Goal: Task Accomplishment & Management: Use online tool/utility

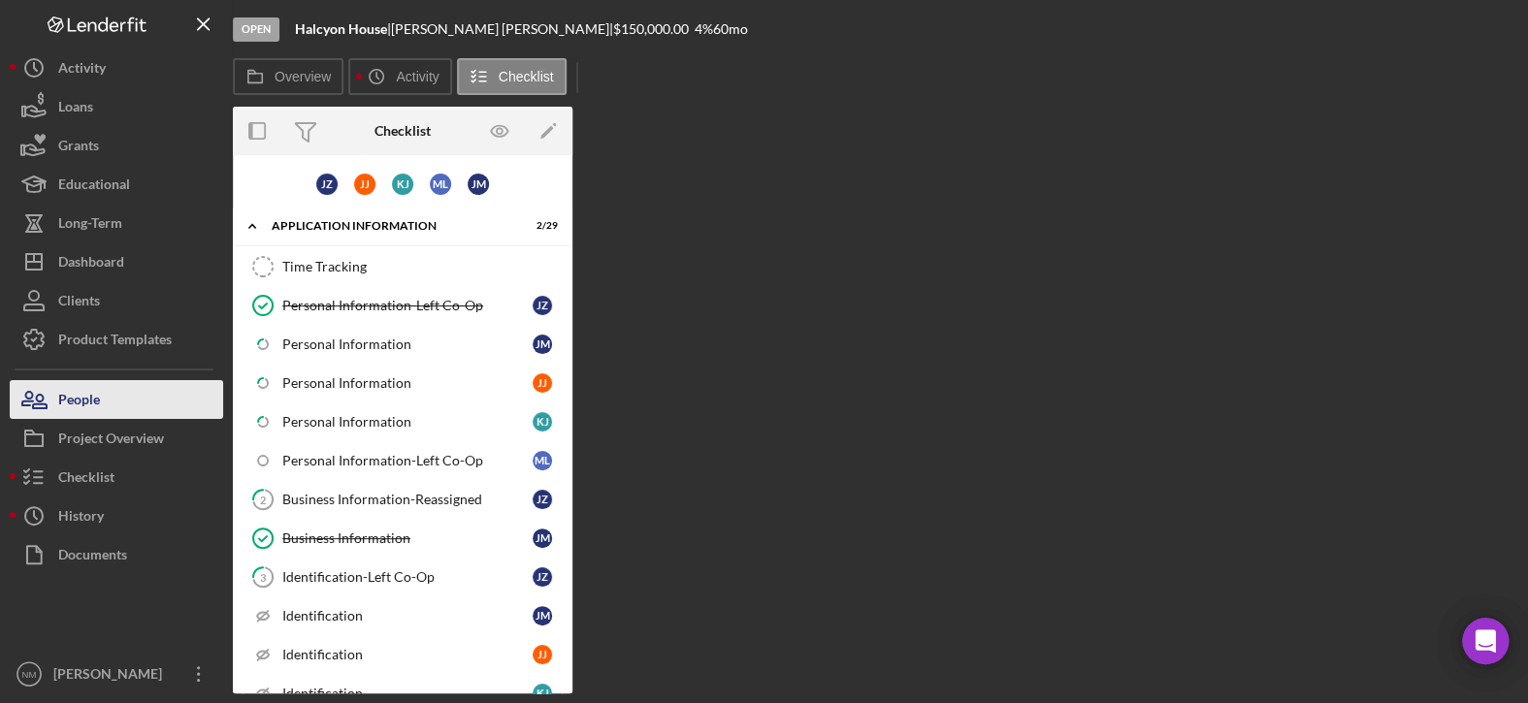
scroll to position [860, 0]
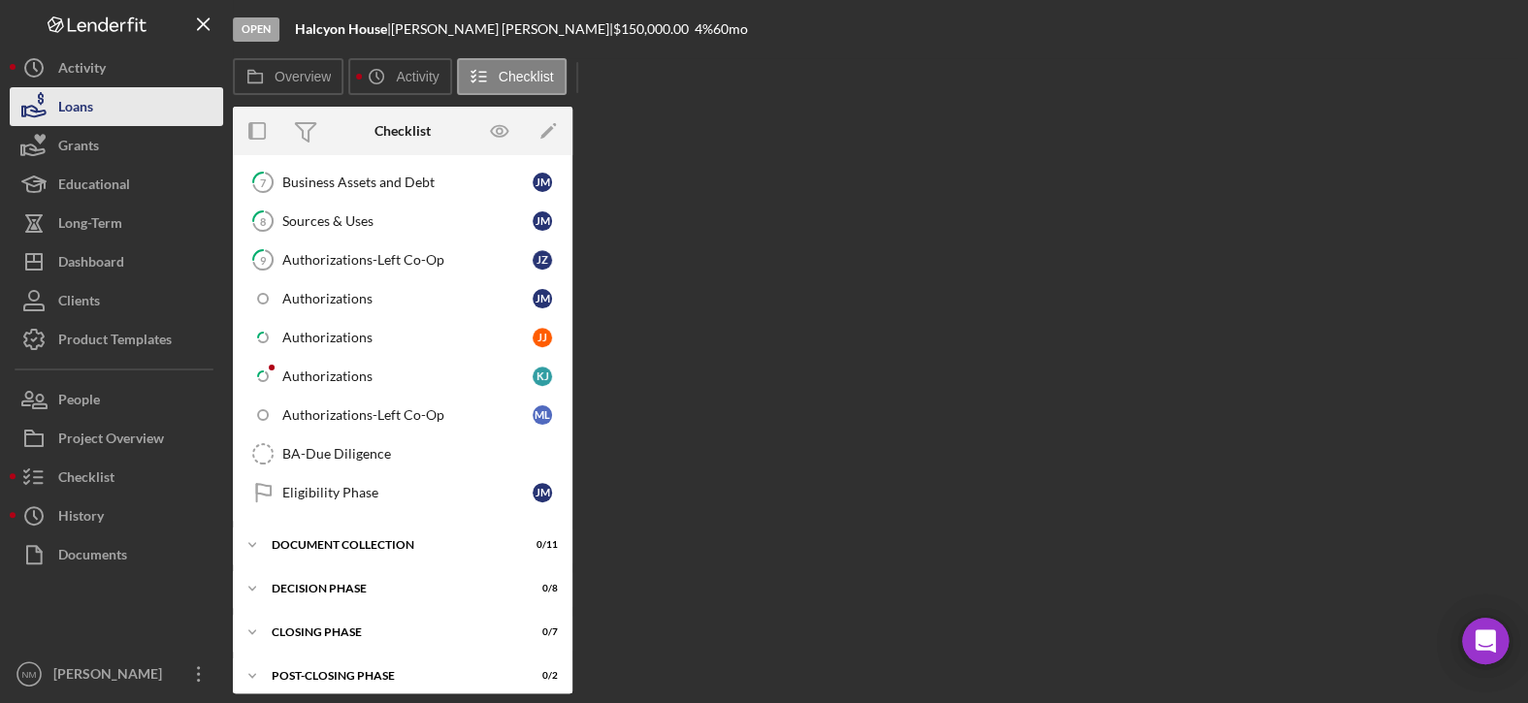
click at [81, 116] on div "Loans" at bounding box center [75, 109] width 35 height 44
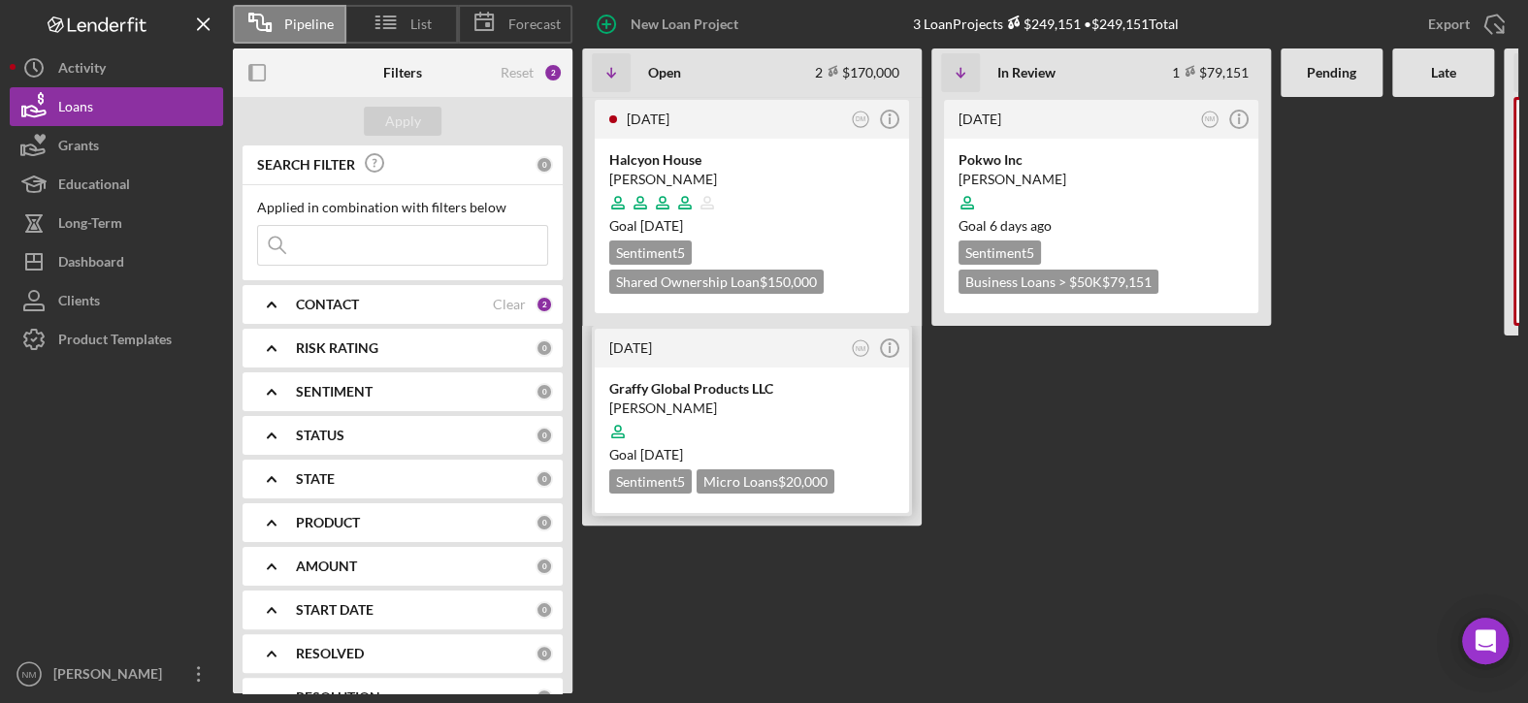
click at [737, 406] on div "[PERSON_NAME]" at bounding box center [751, 408] width 285 height 19
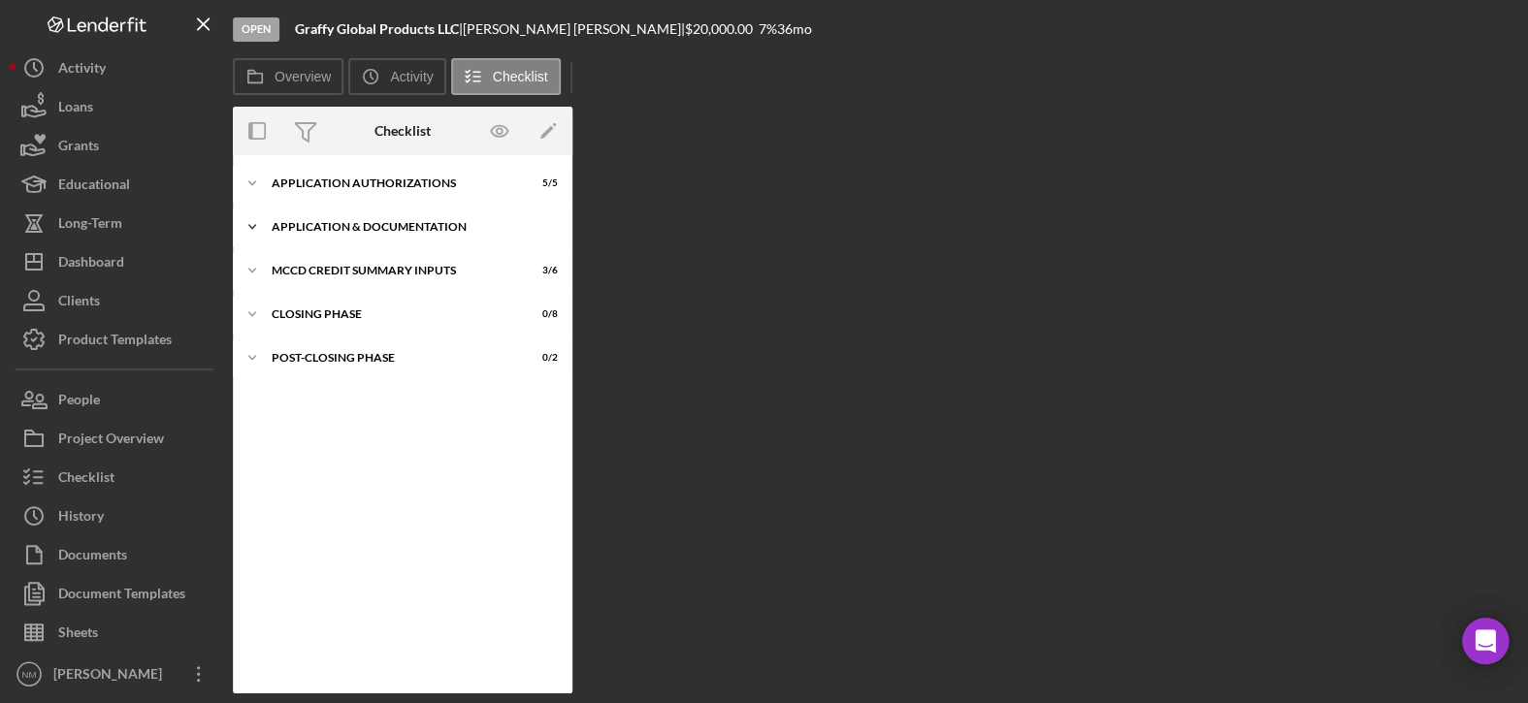
click at [253, 225] on icon "Icon/Expander" at bounding box center [252, 227] width 39 height 39
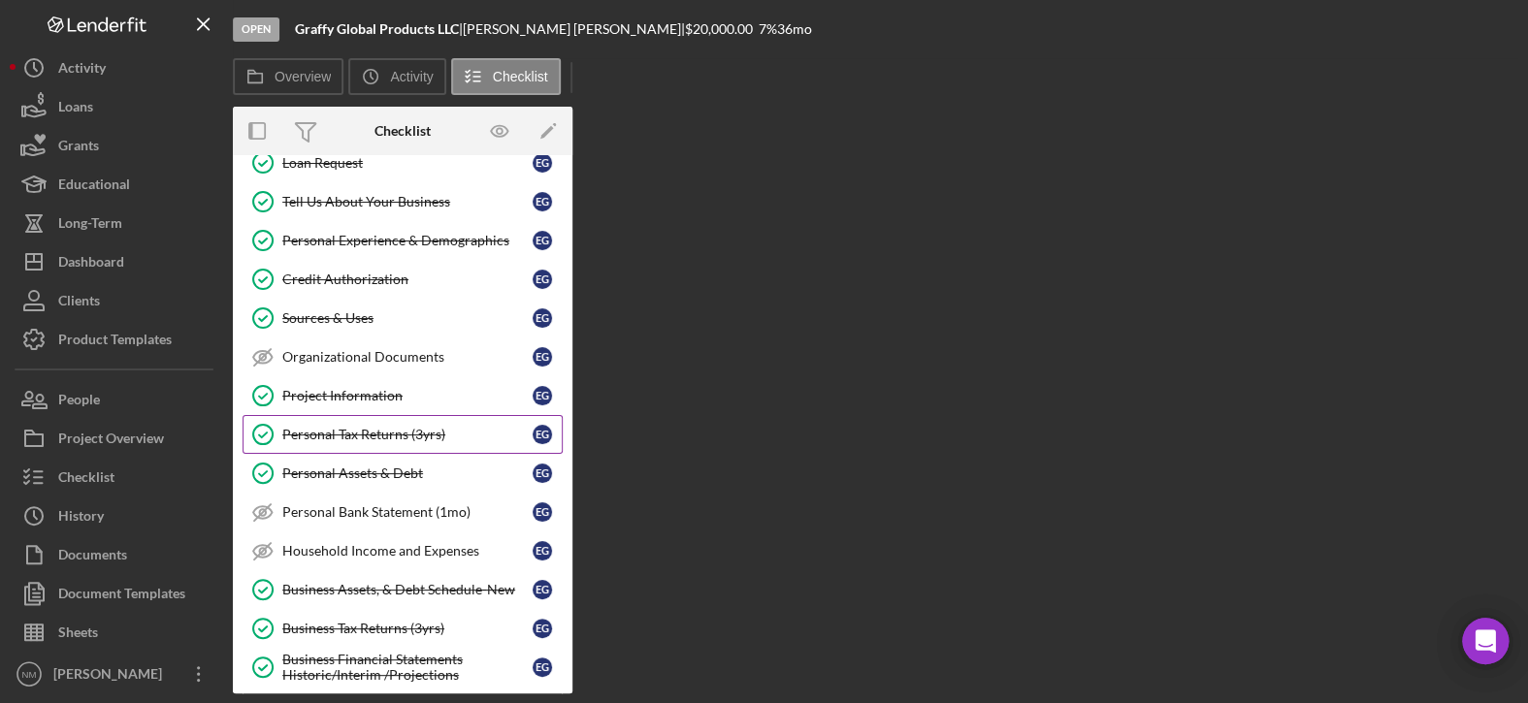
scroll to position [194, 0]
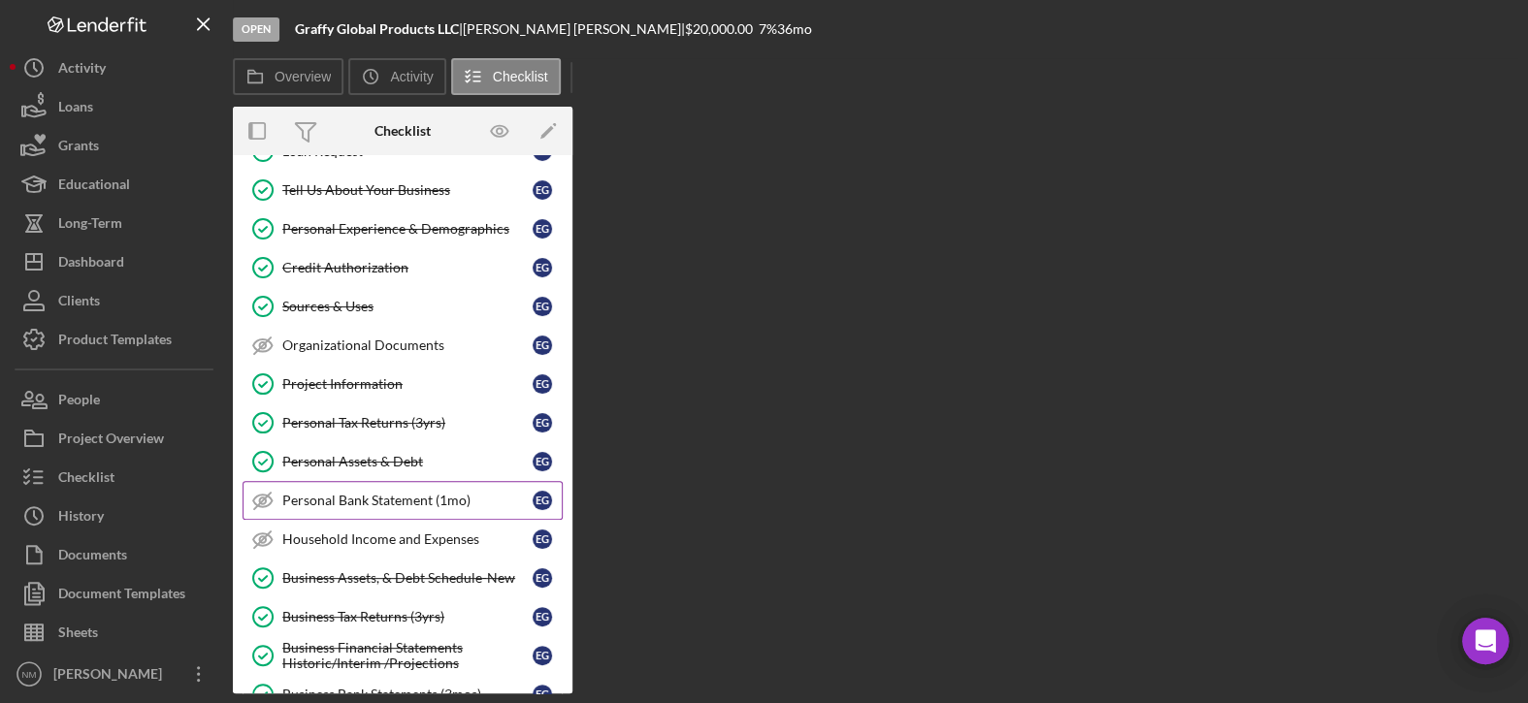
click at [354, 496] on div "Personal Bank Statement (1mo)" at bounding box center [407, 501] width 250 height 16
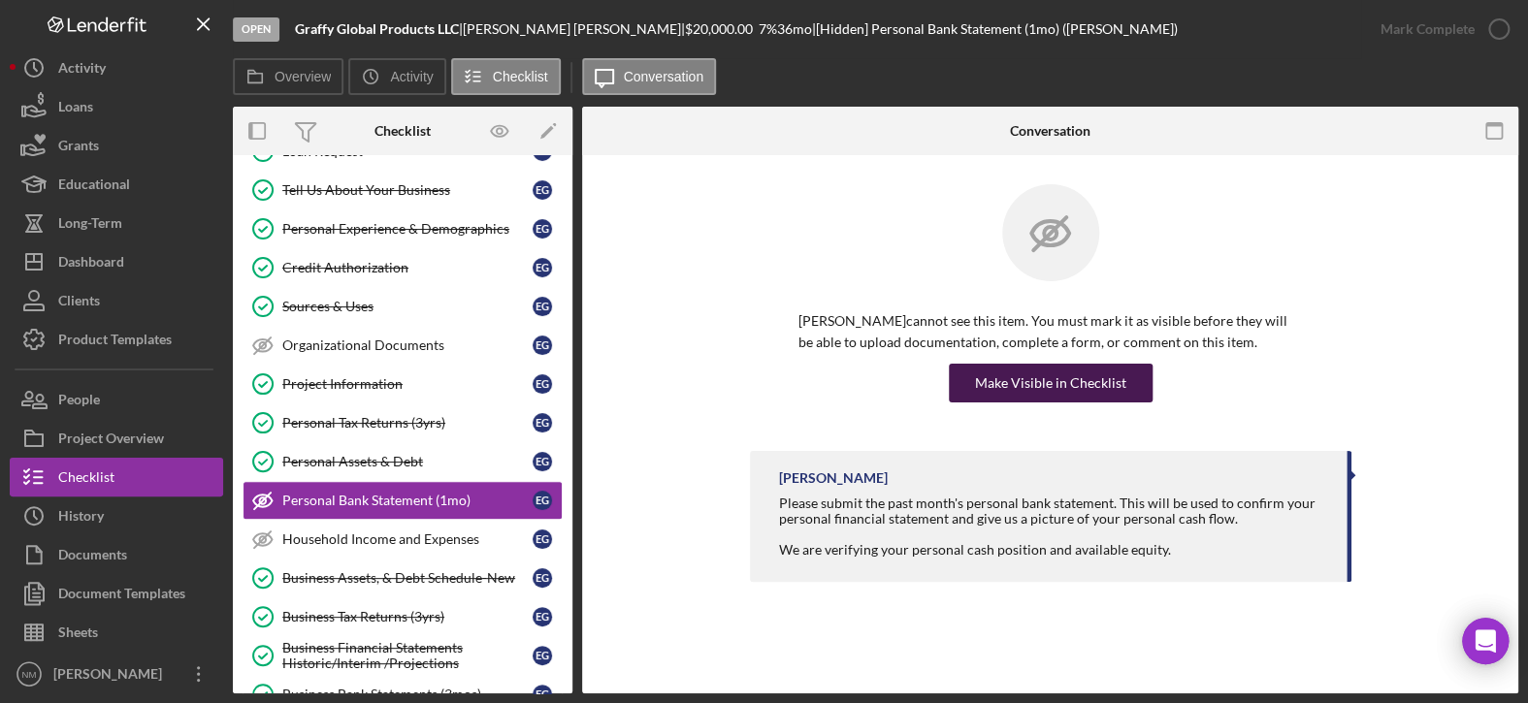
click at [1073, 385] on div "Make Visible in Checklist" at bounding box center [1050, 383] width 151 height 39
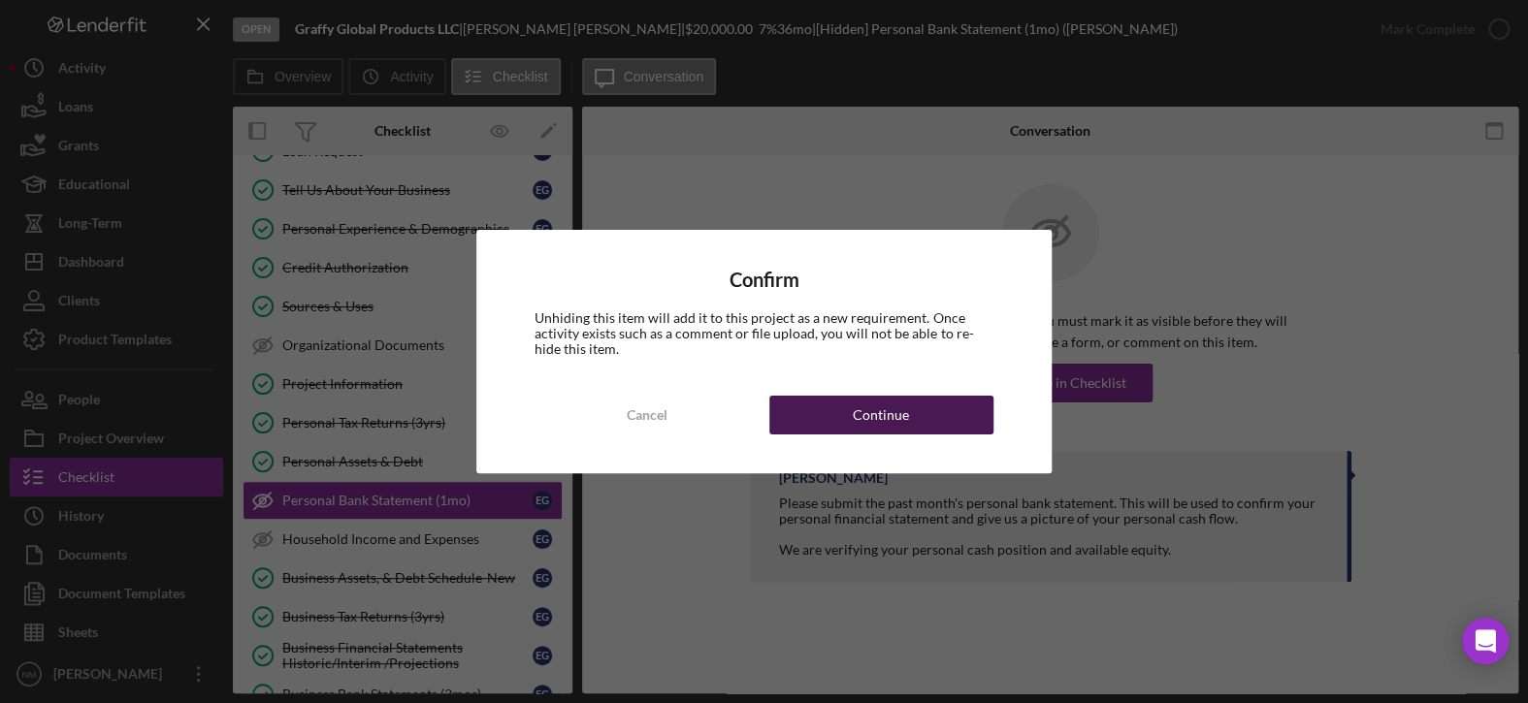
click at [797, 425] on button "Continue" at bounding box center [881, 415] width 224 height 39
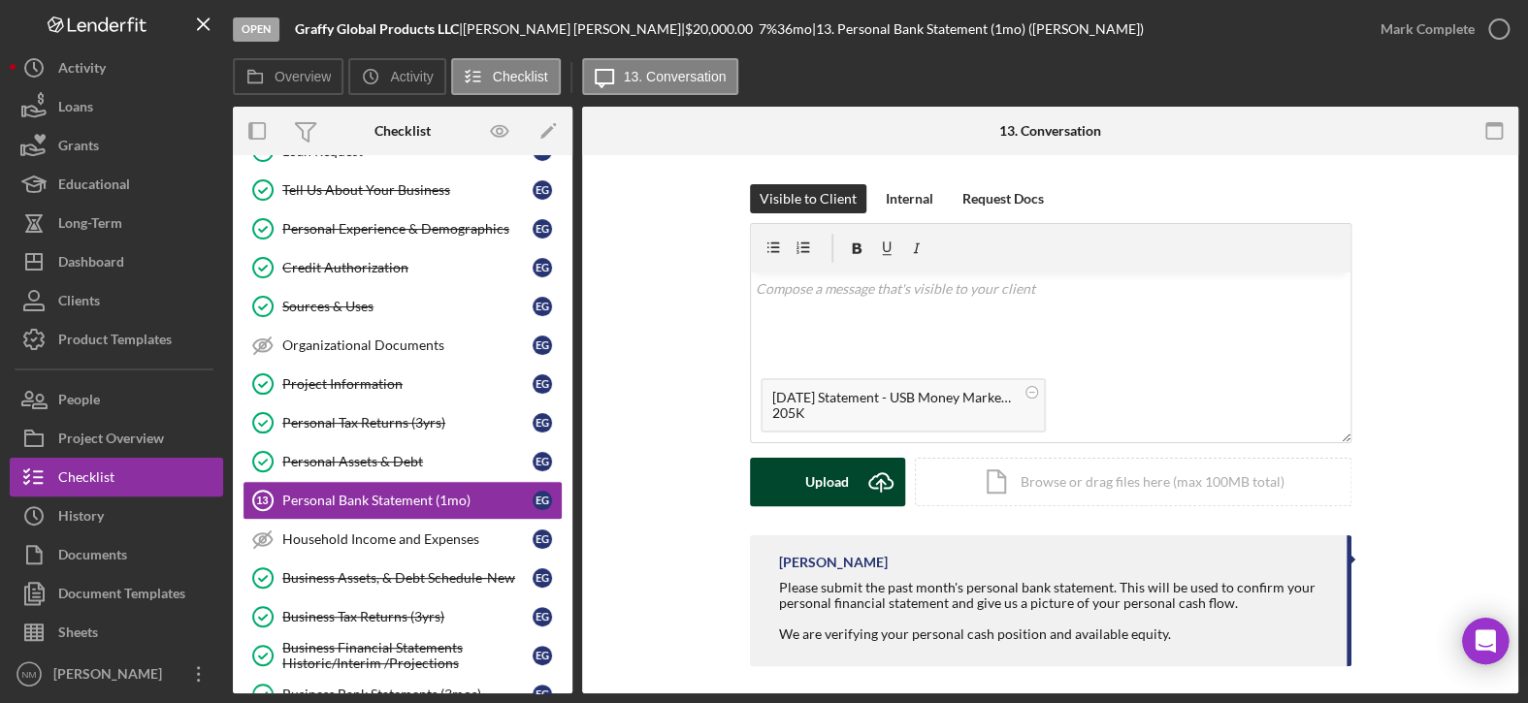
click at [811, 482] on div "Upload" at bounding box center [827, 482] width 44 height 48
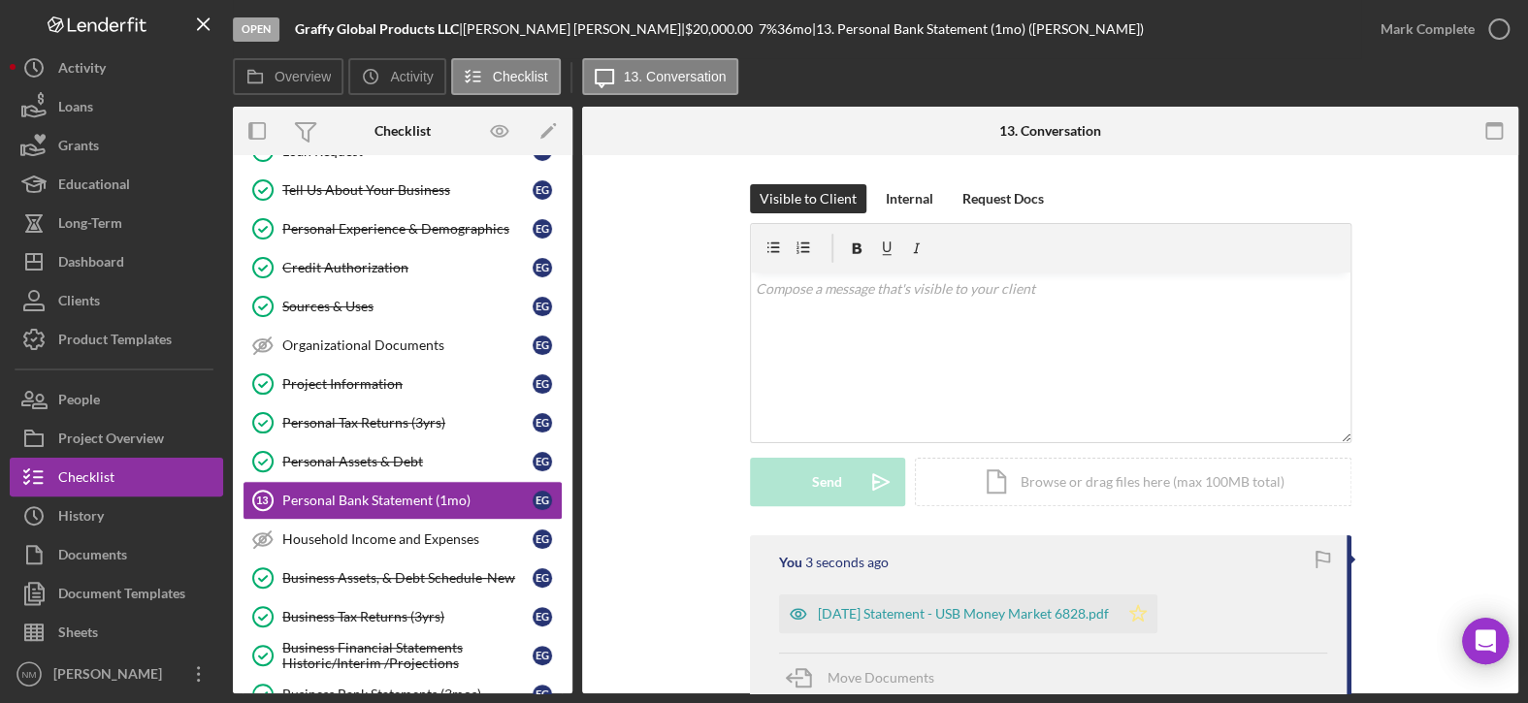
click at [1157, 610] on icon "Icon/Star" at bounding box center [1137, 614] width 39 height 39
click at [1505, 25] on icon "button" at bounding box center [1498, 29] width 48 height 48
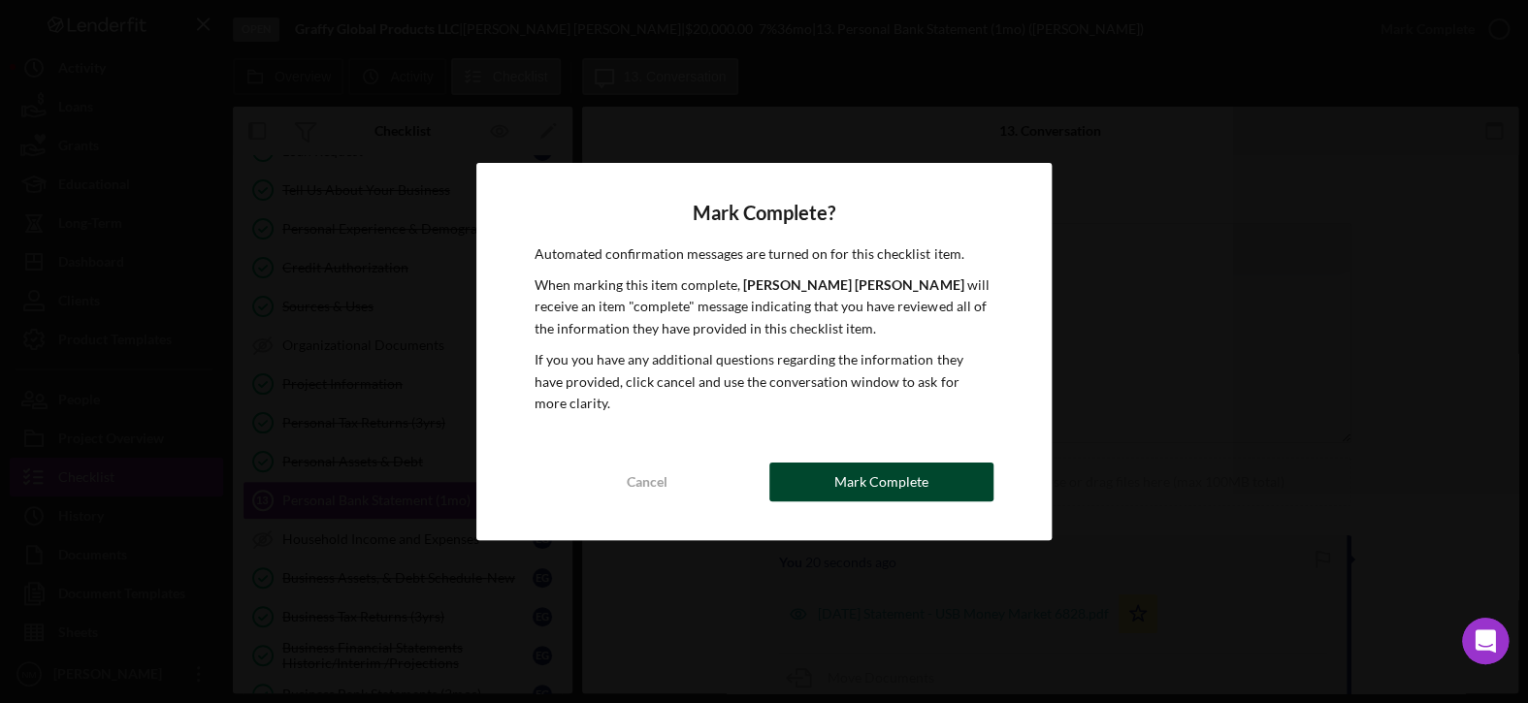
click at [911, 482] on div "Mark Complete" at bounding box center [881, 482] width 94 height 39
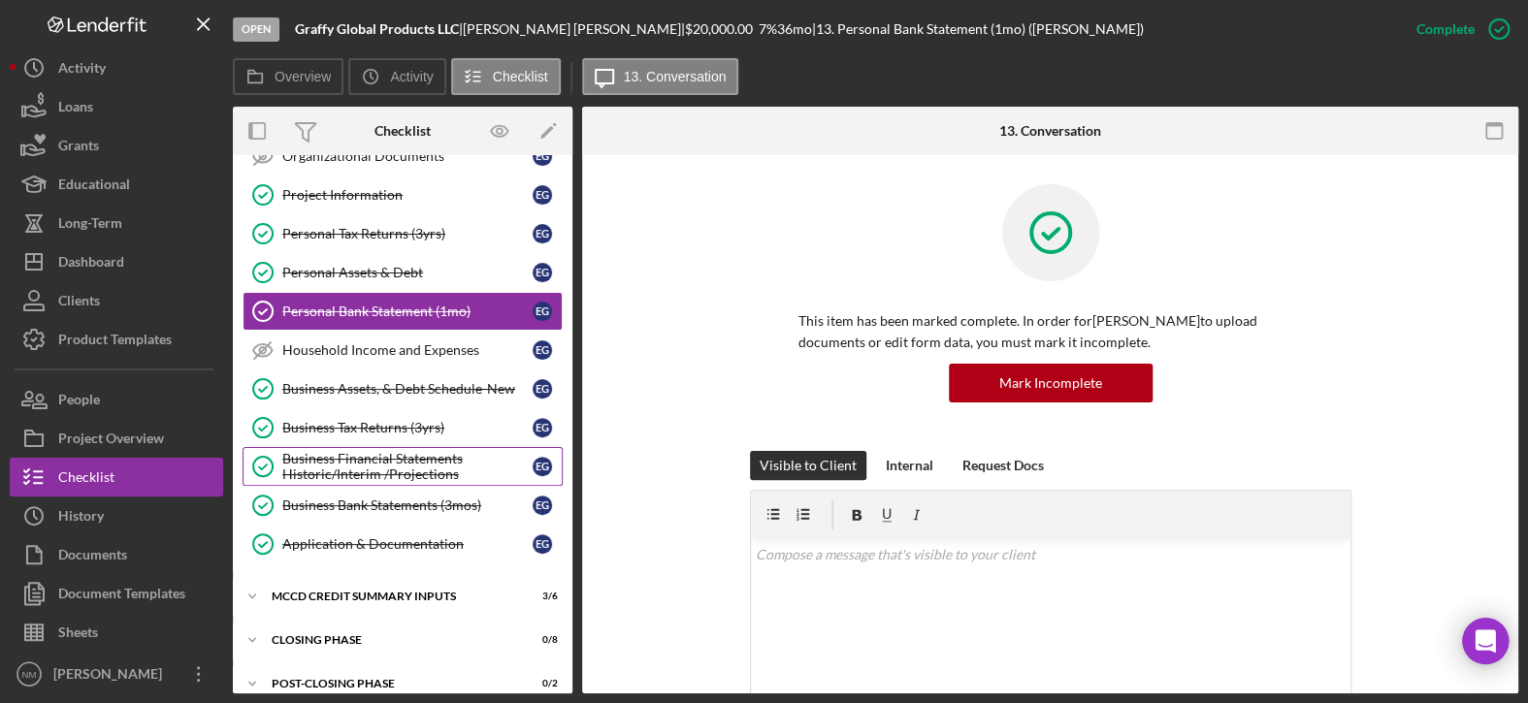
scroll to position [388, 0]
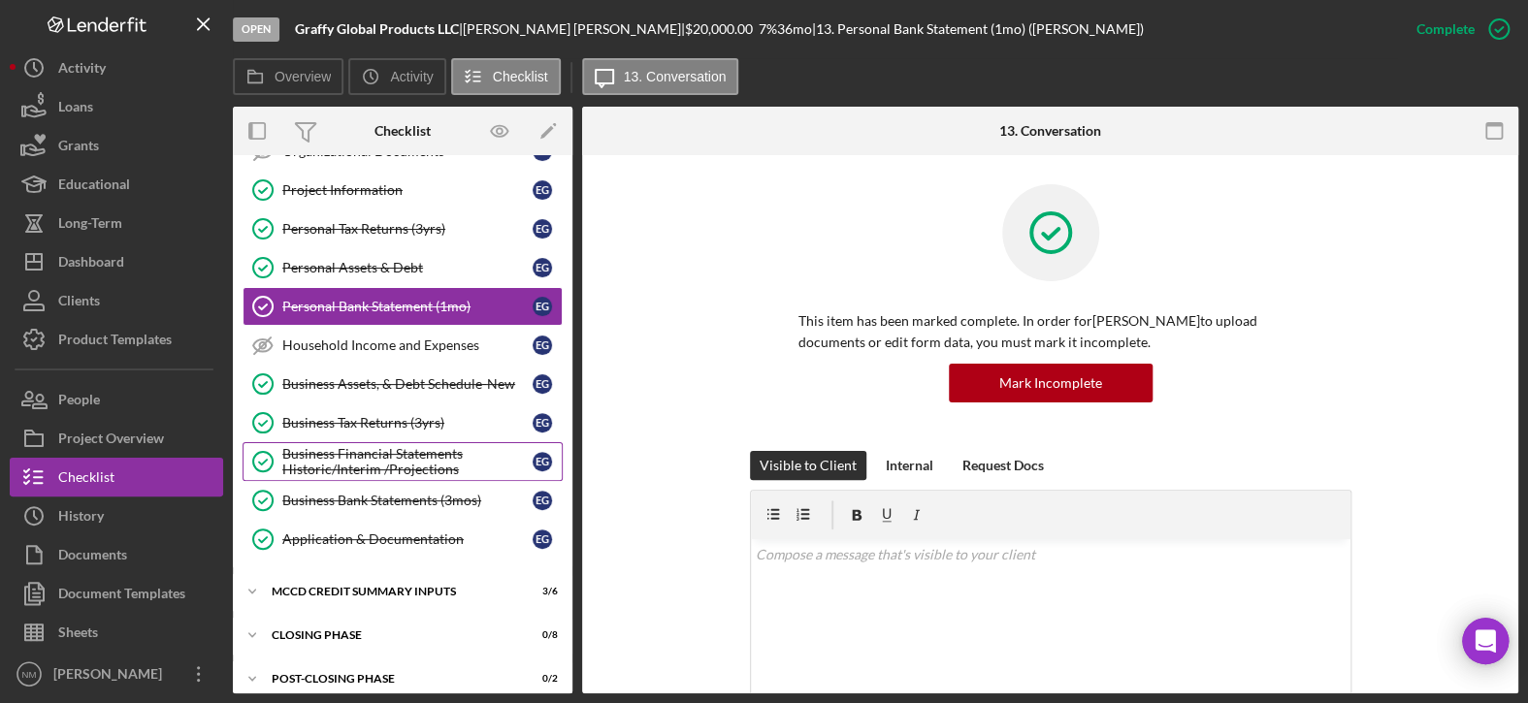
click at [401, 446] on div "Business Financial Statements Historic/Interim /Projections" at bounding box center [407, 461] width 250 height 31
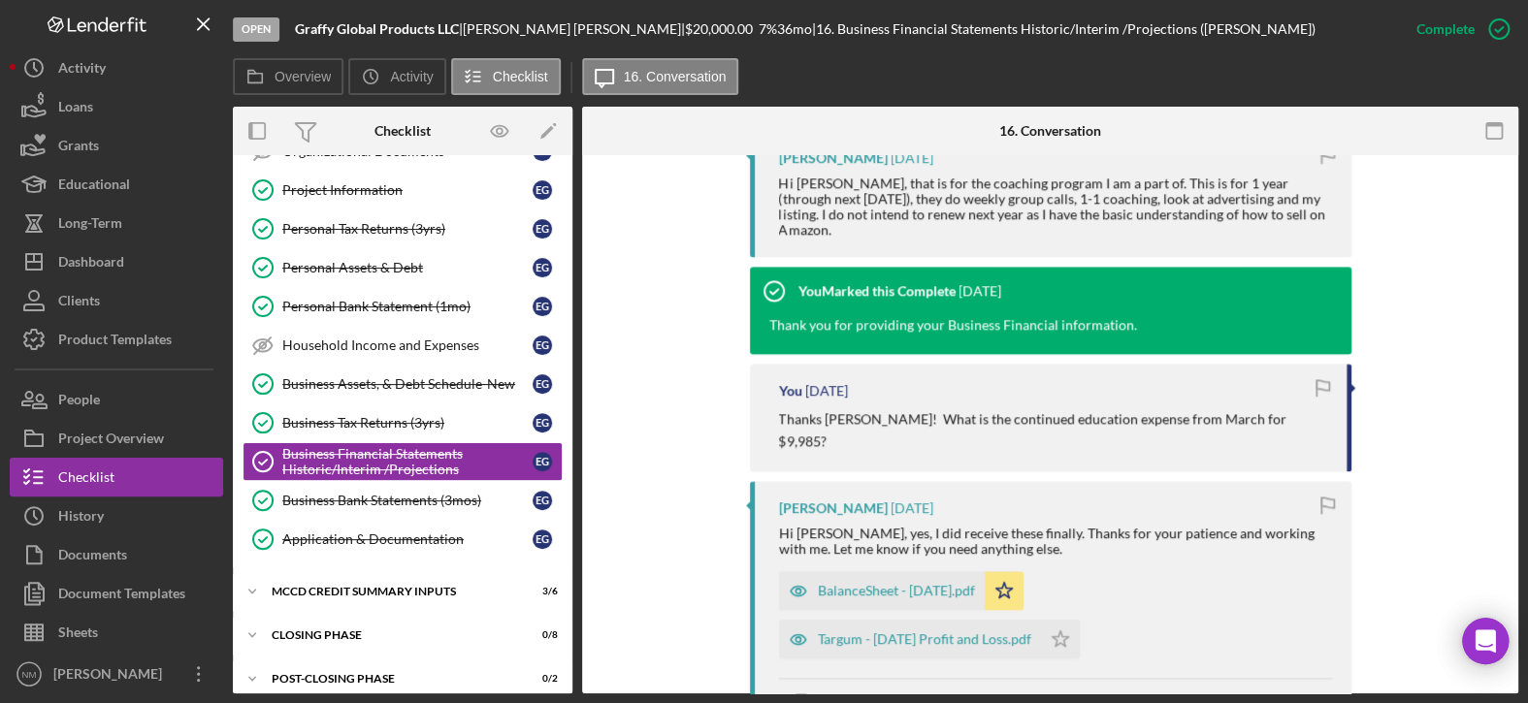
scroll to position [1261, 0]
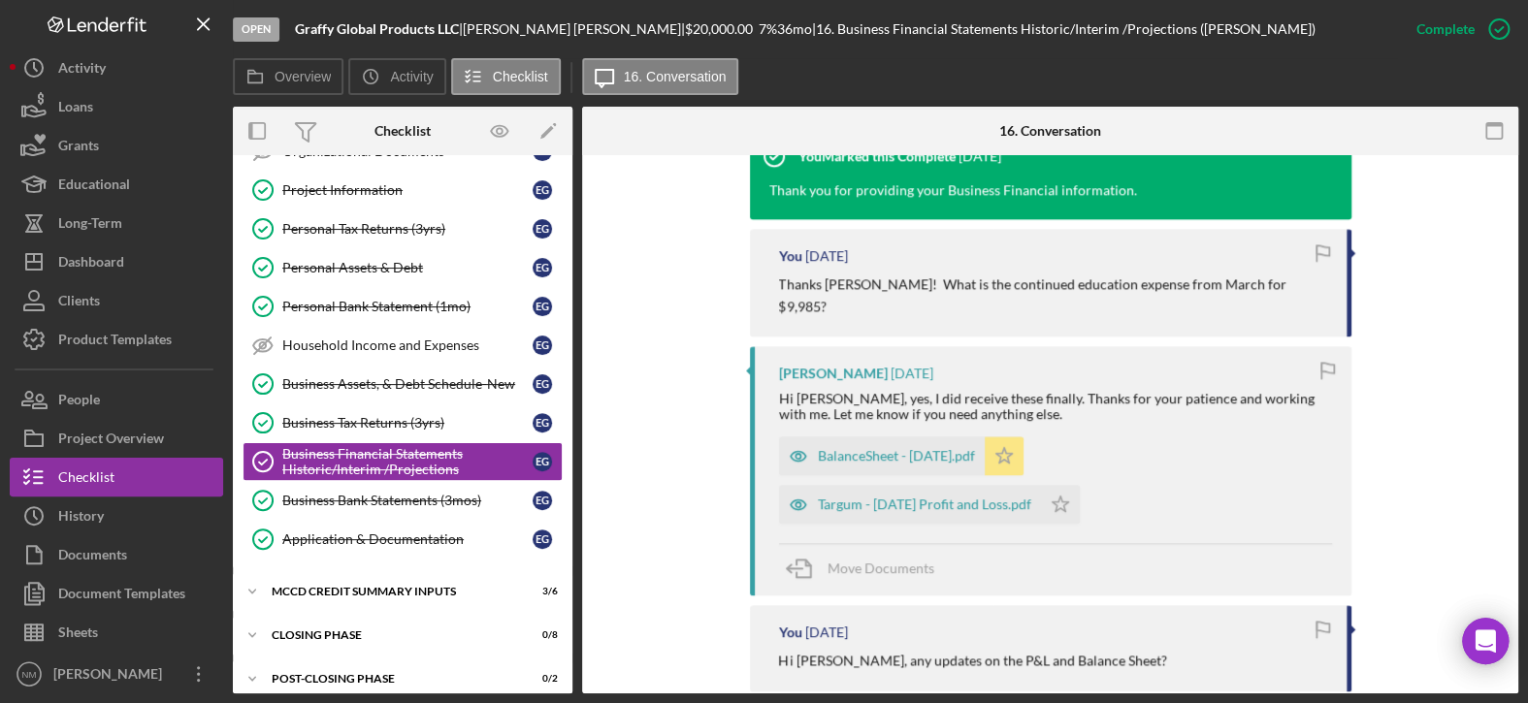
click at [1018, 436] on icon "Icon/Star" at bounding box center [1003, 455] width 39 height 39
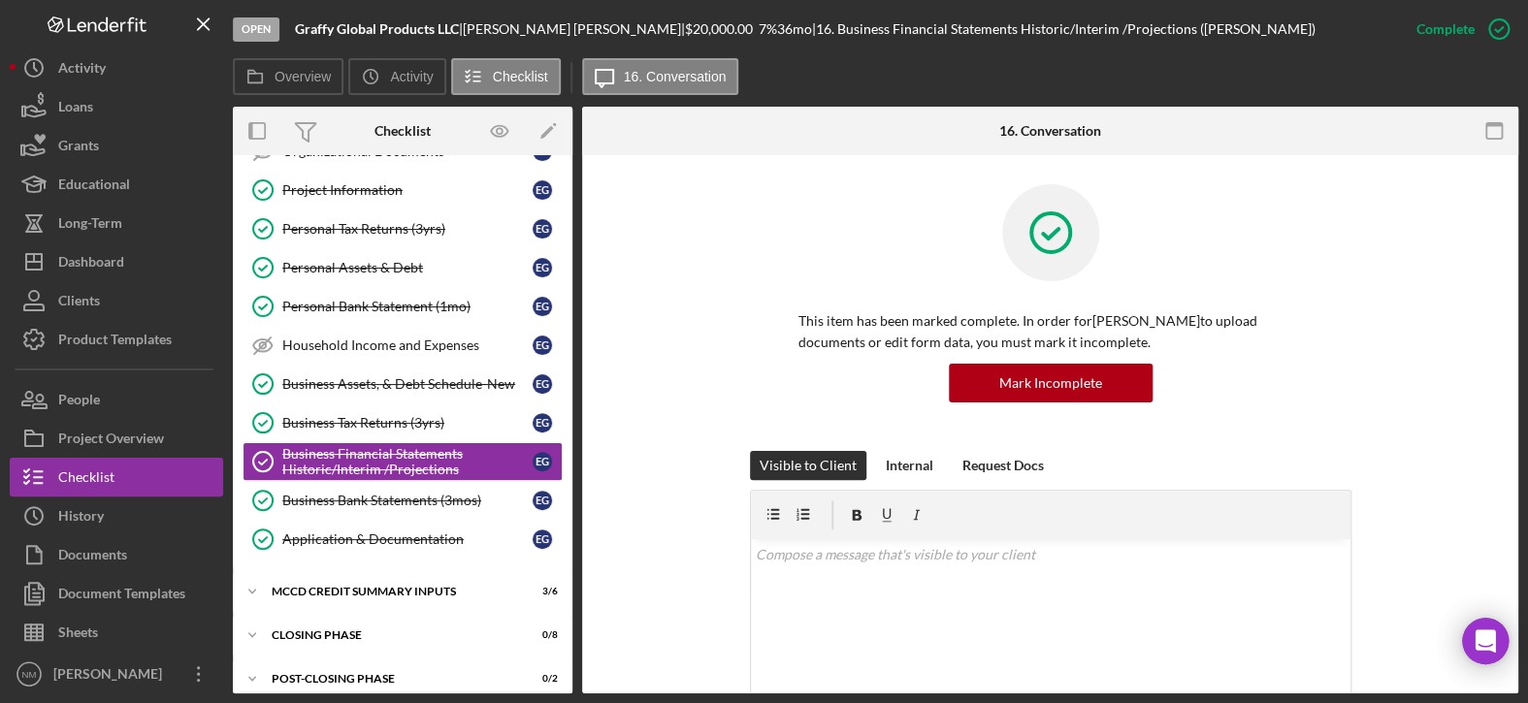
scroll to position [194, 0]
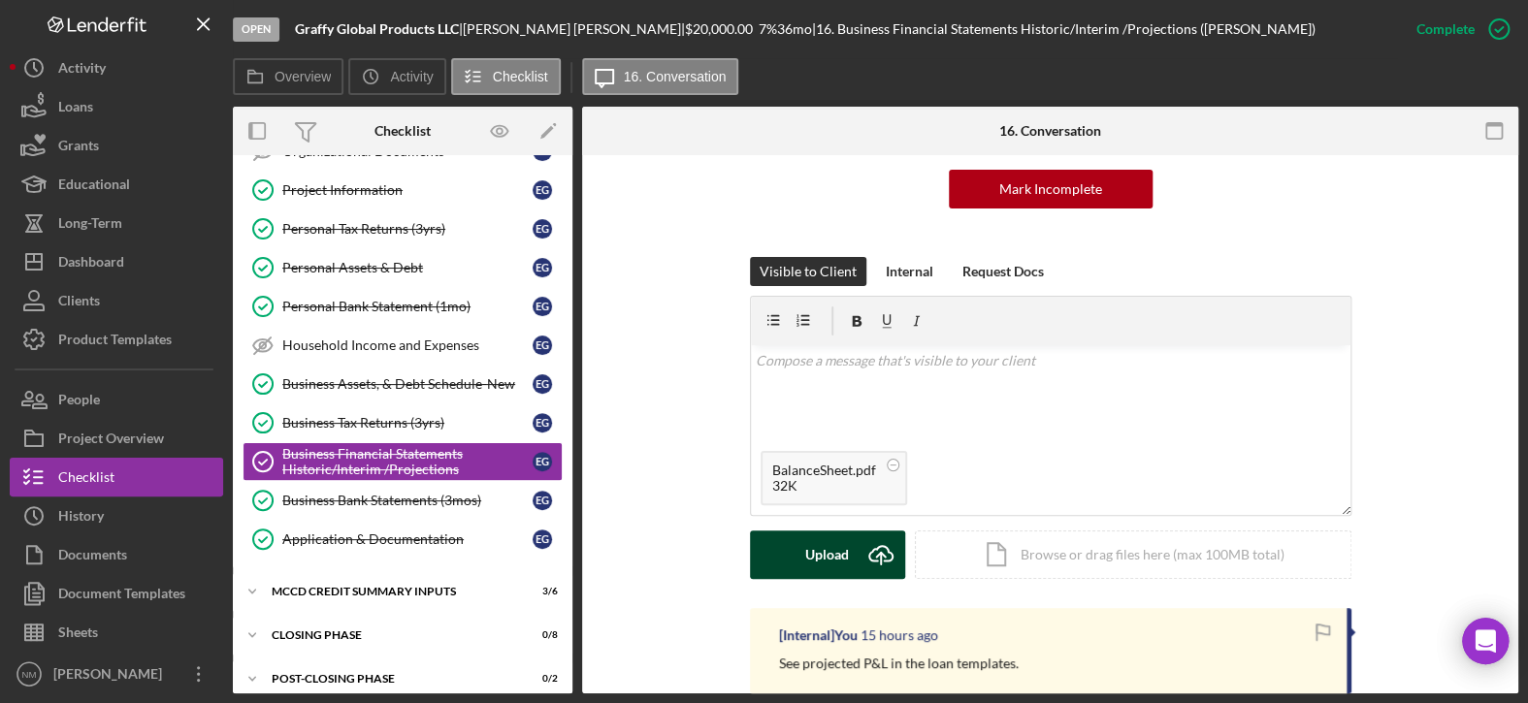
click at [817, 550] on div "Upload" at bounding box center [827, 555] width 44 height 48
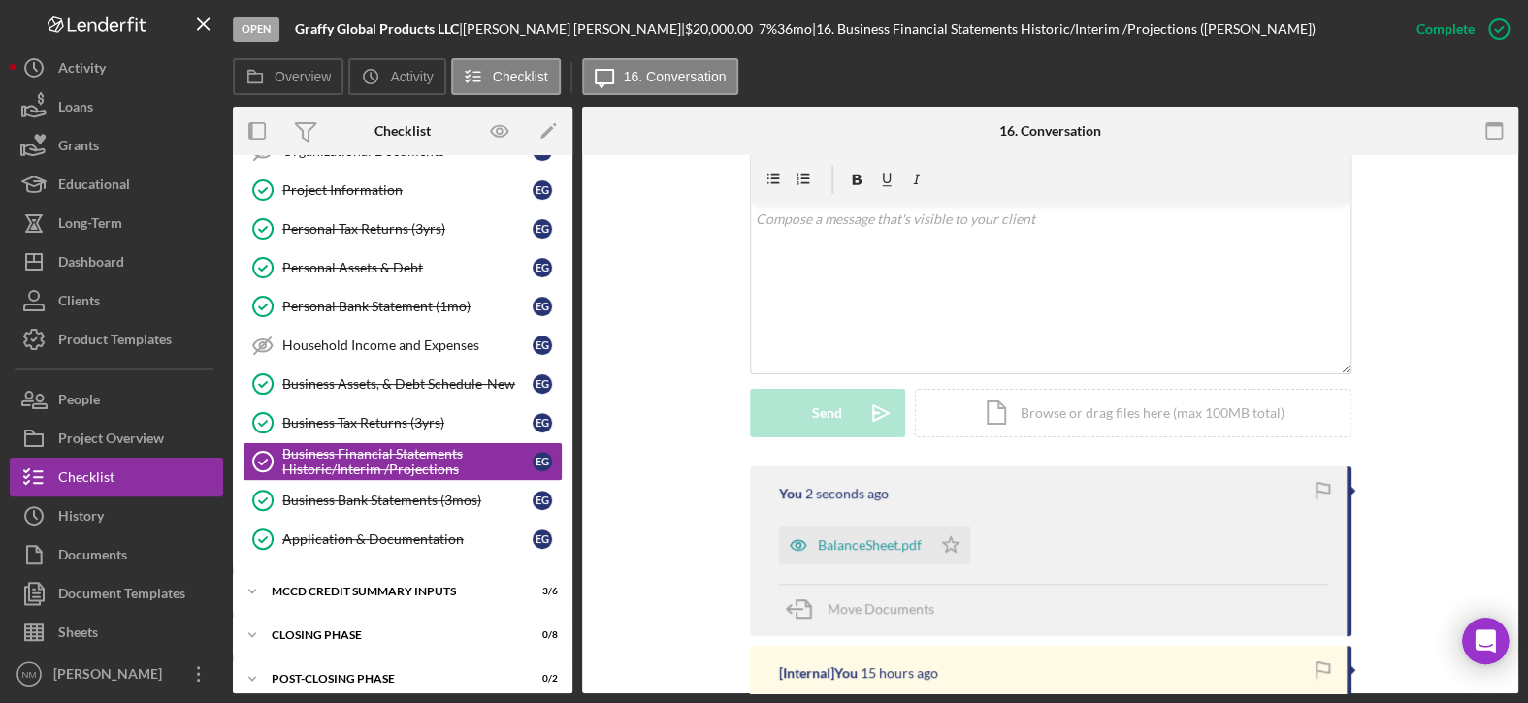
scroll to position [388, 0]
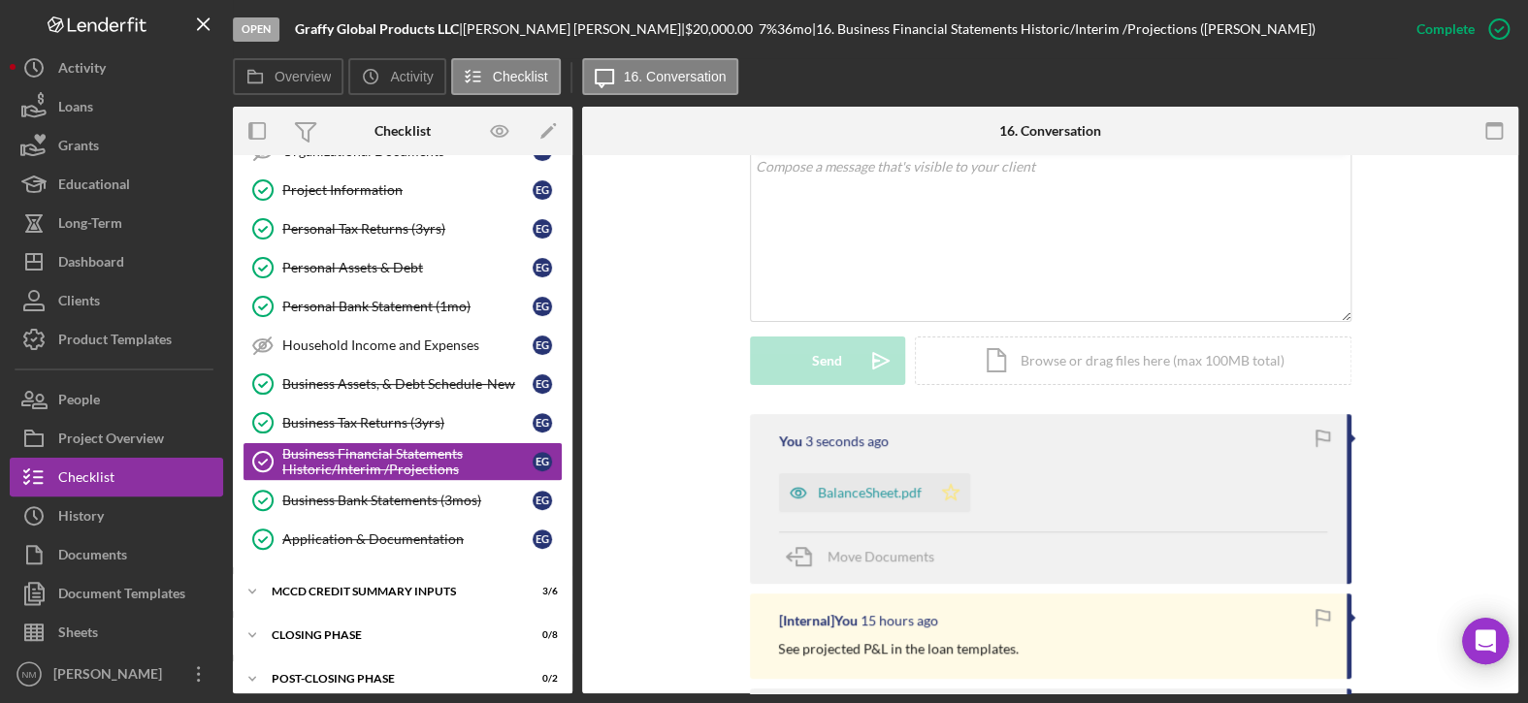
click at [949, 495] on icon "Icon/Star" at bounding box center [950, 492] width 39 height 39
click at [78, 635] on div "Sheets" at bounding box center [78, 635] width 40 height 44
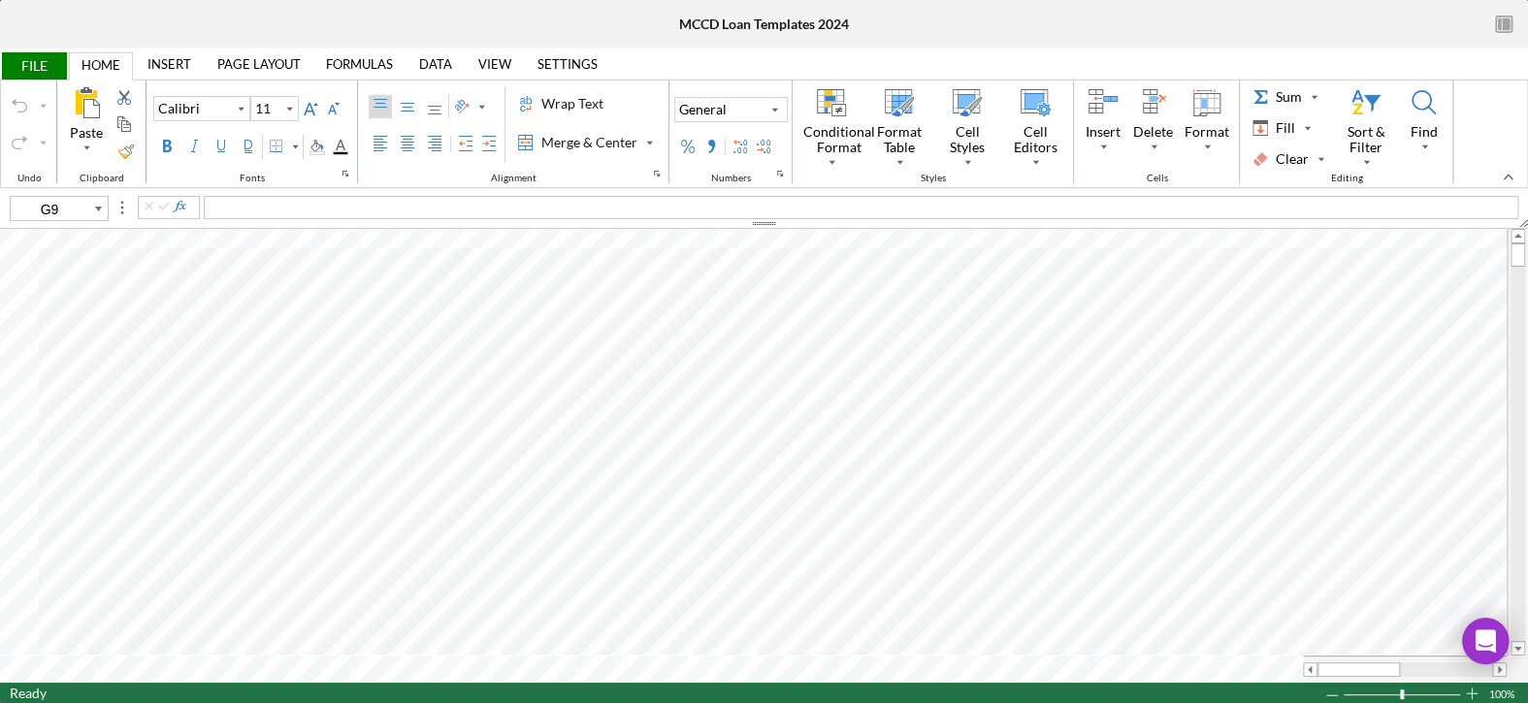
type input "8"
type input "C6"
type input "C8"
type input "C7"
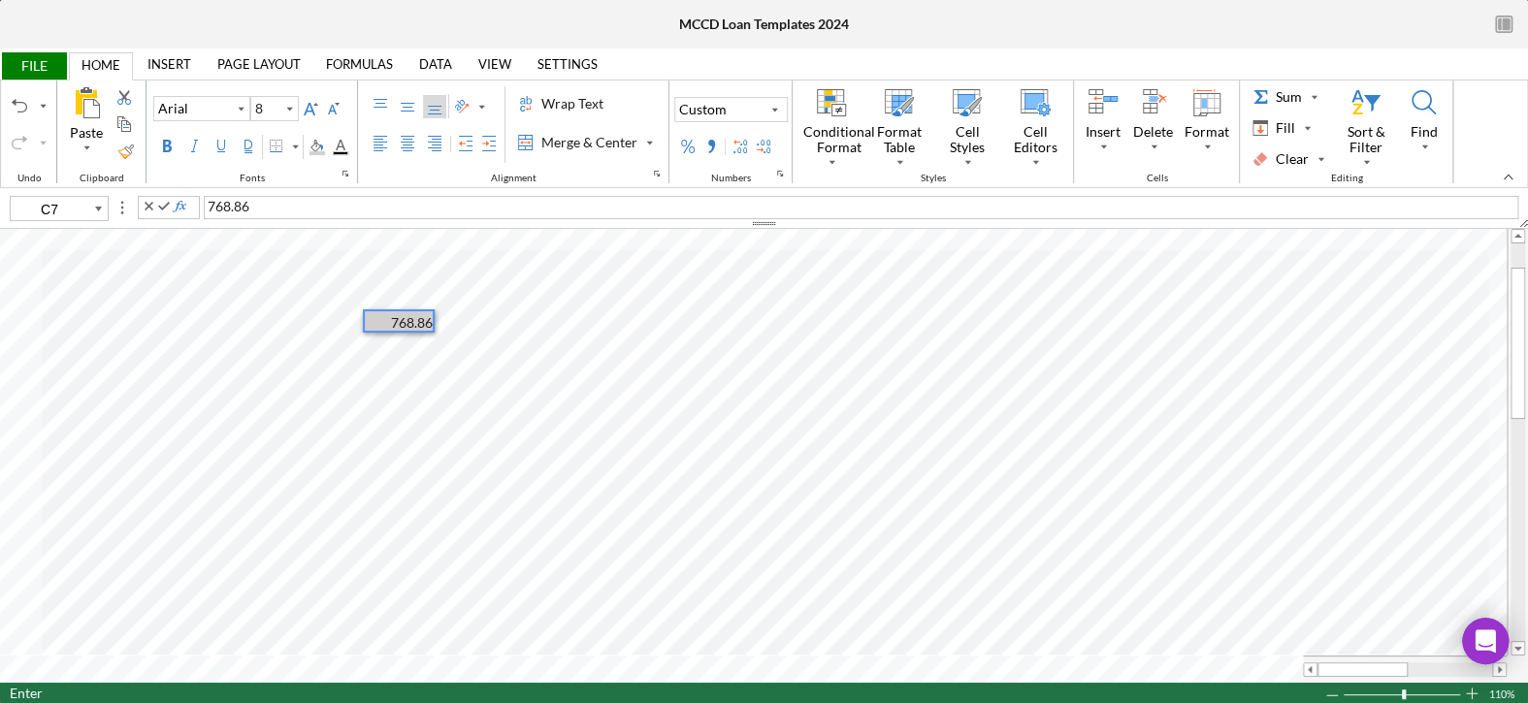
type input "C8"
type input "F7"
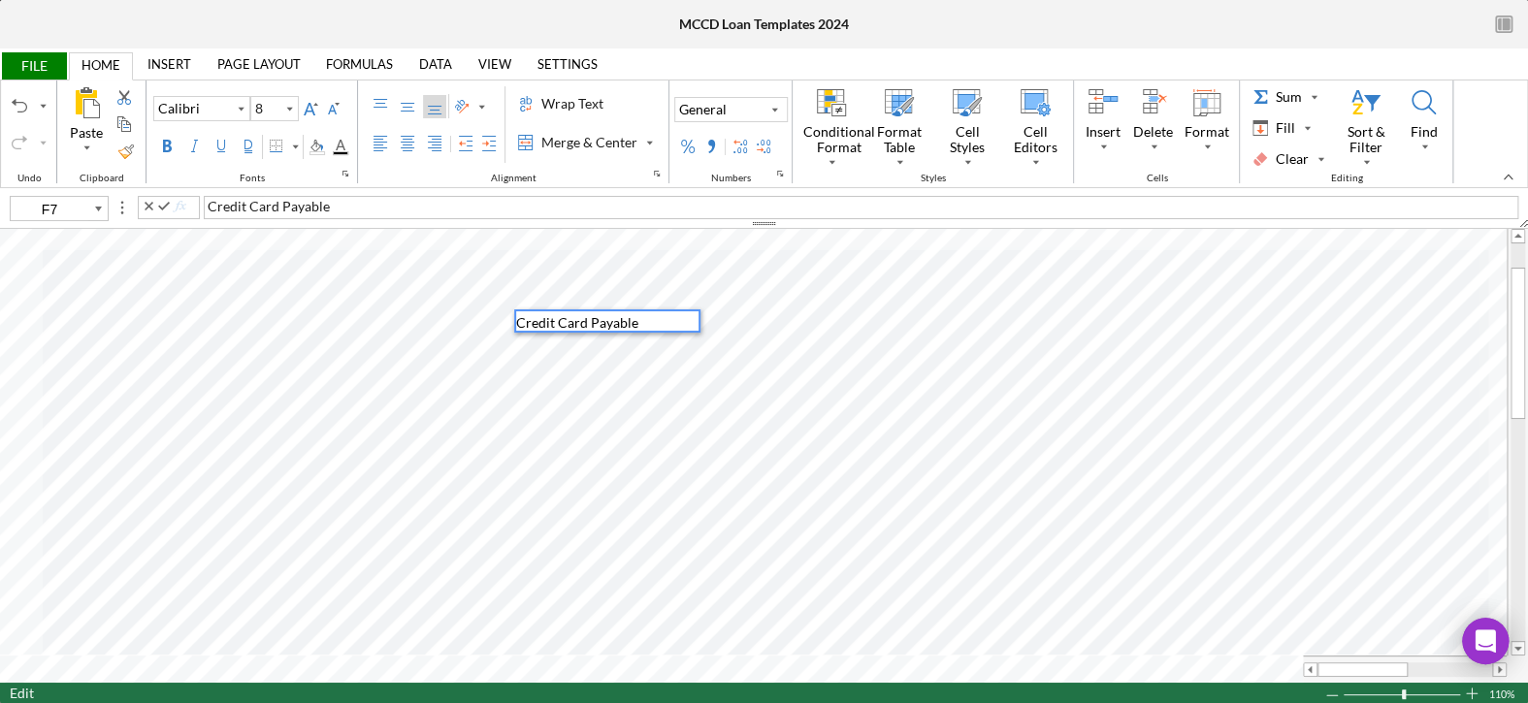
click at [593, 316] on span "Credit Card Payable" at bounding box center [577, 322] width 122 height 16
type input "11"
type input "K8"
type input "8"
type input "G7"
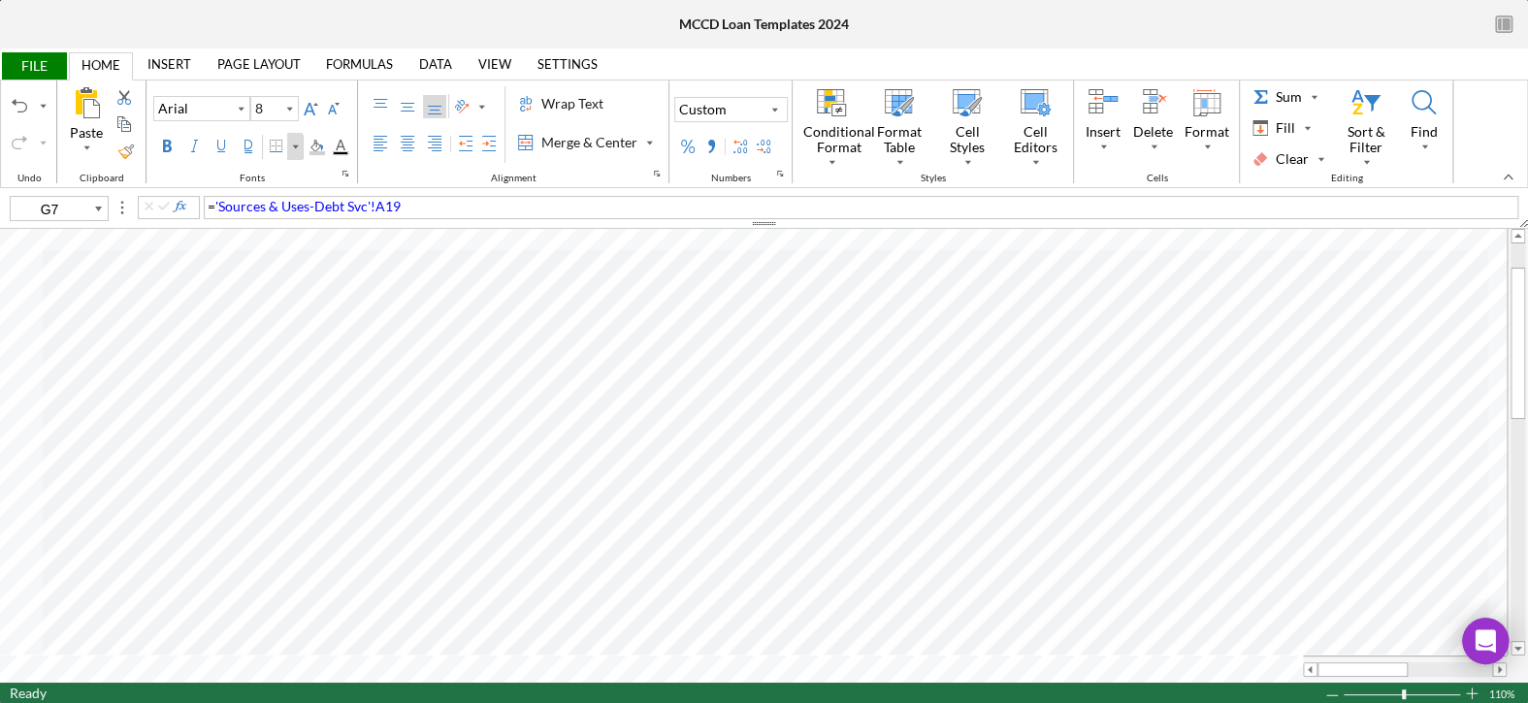
click at [295, 146] on div "Border" at bounding box center [295, 146] width 10 height 27
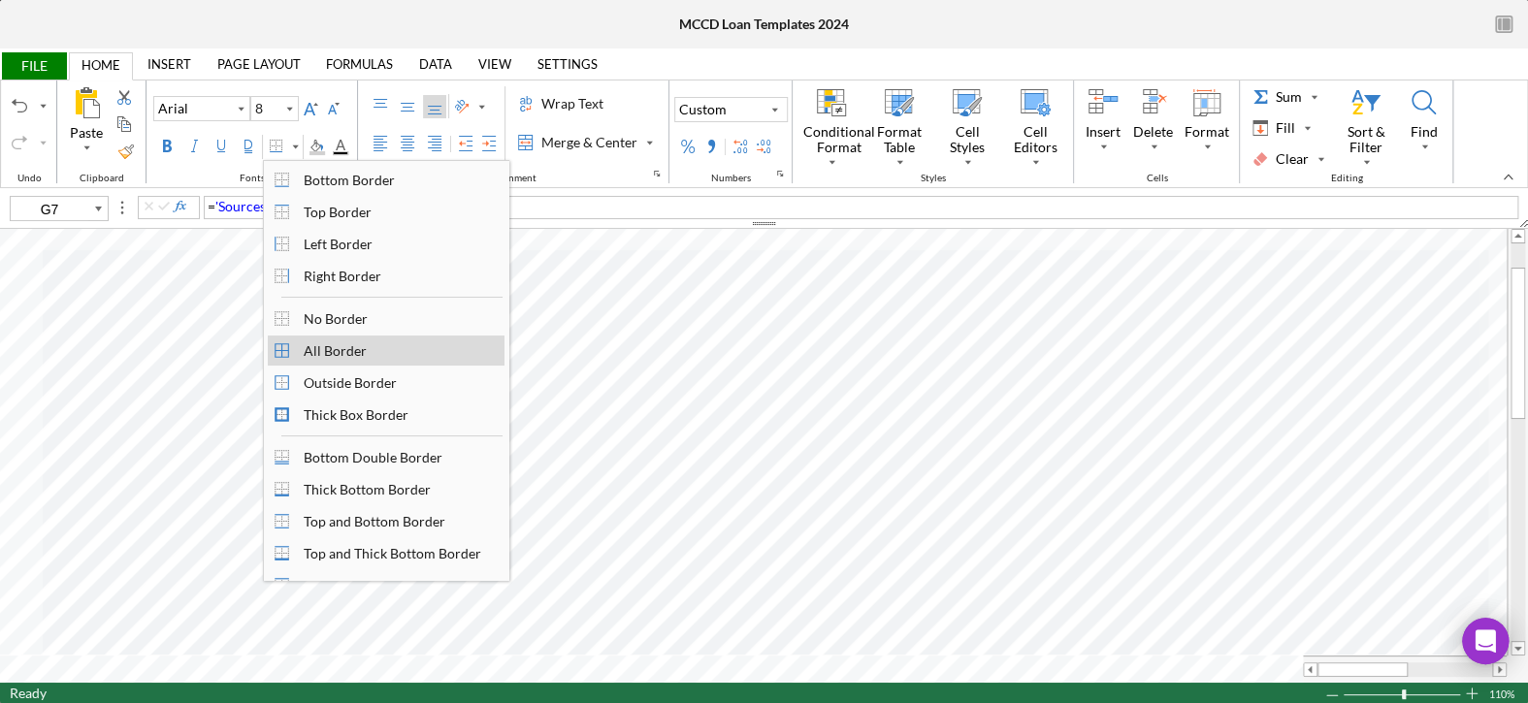
click at [327, 353] on div "All Border" at bounding box center [335, 351] width 82 height 26
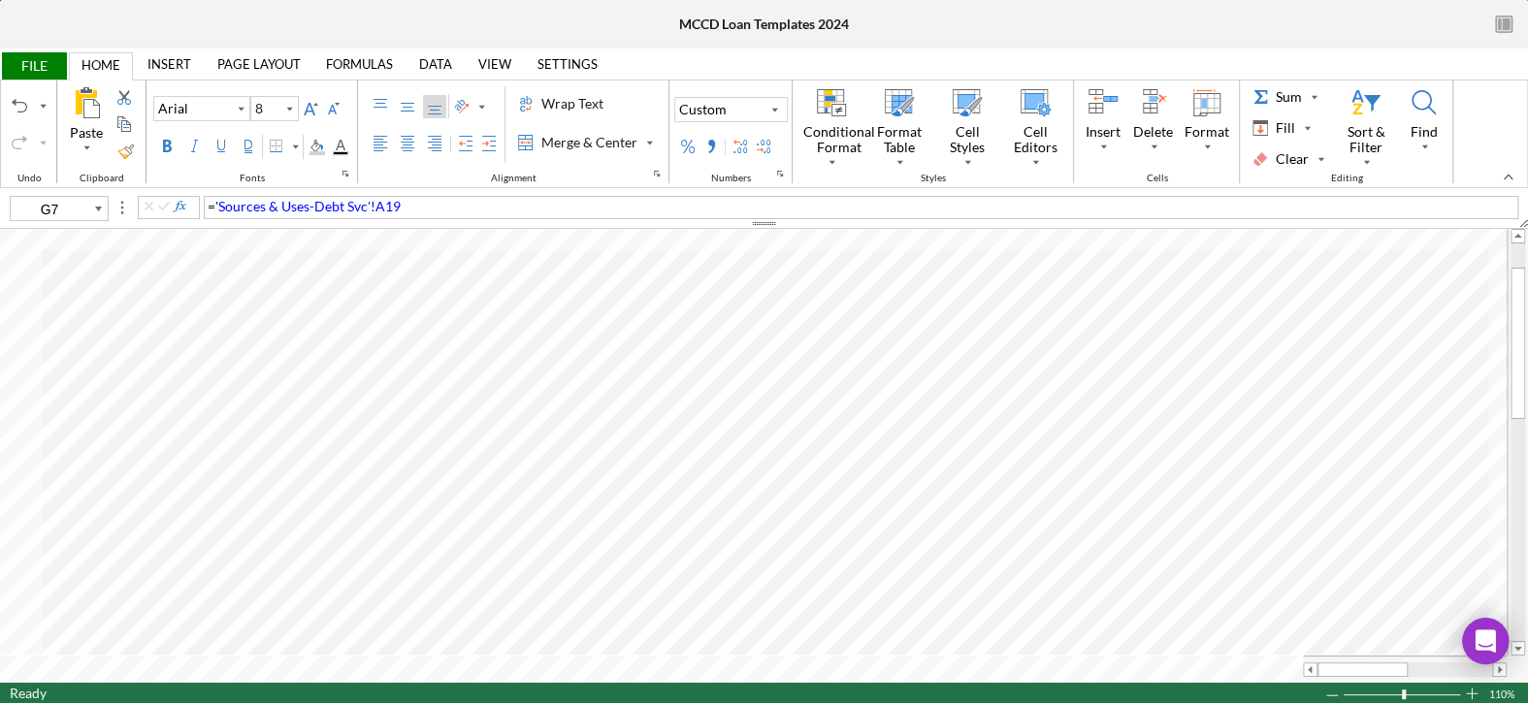
type input "11"
type input "K17"
type input "8"
type input "G7"
type input "11"
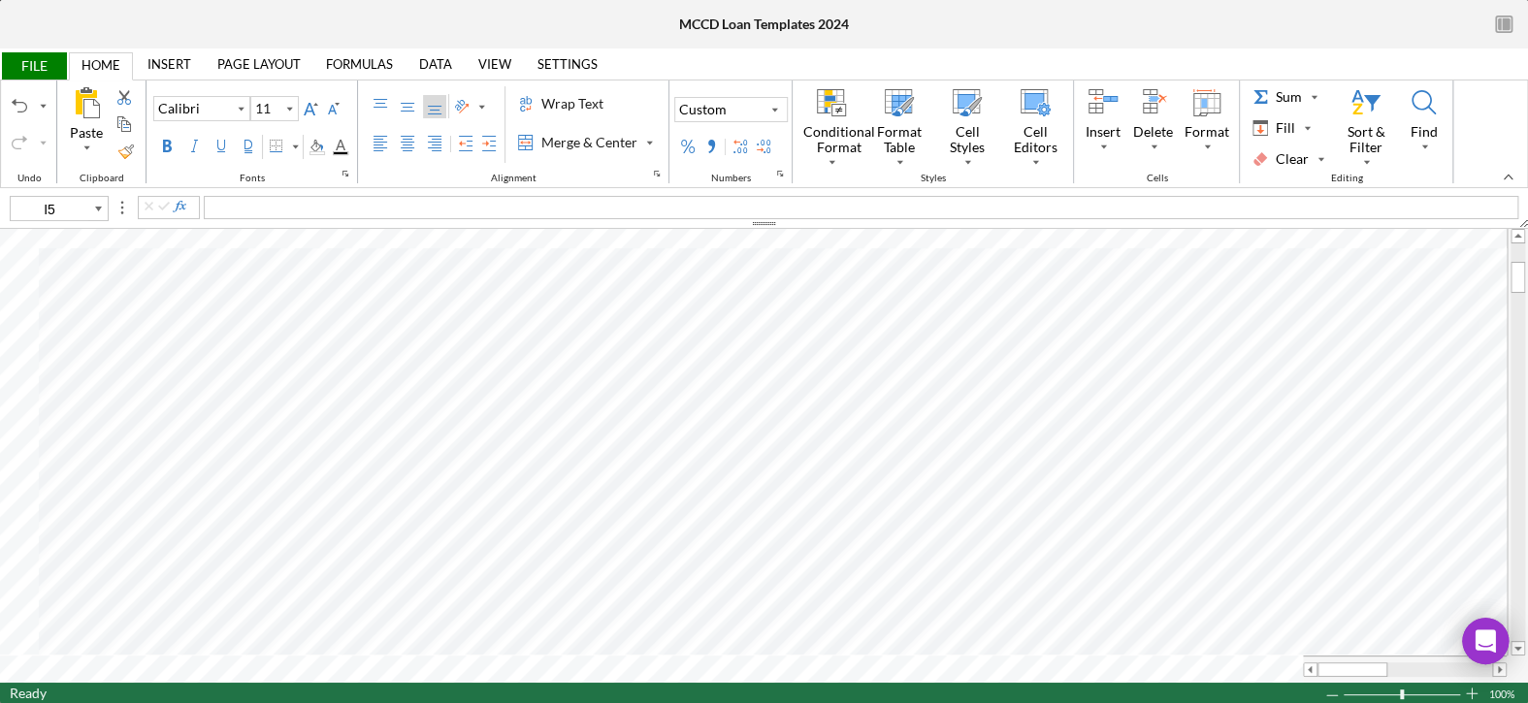
type input "A19"
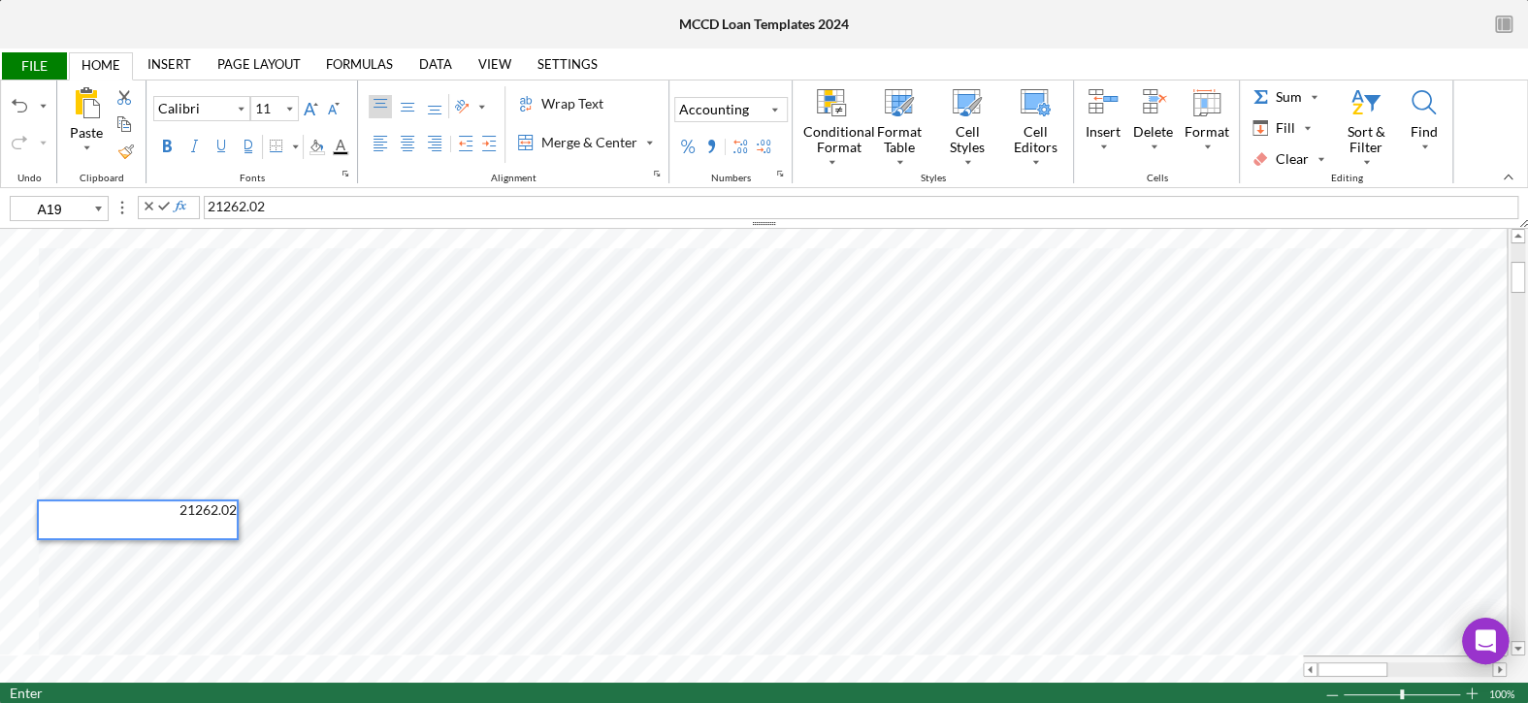
type input "A20"
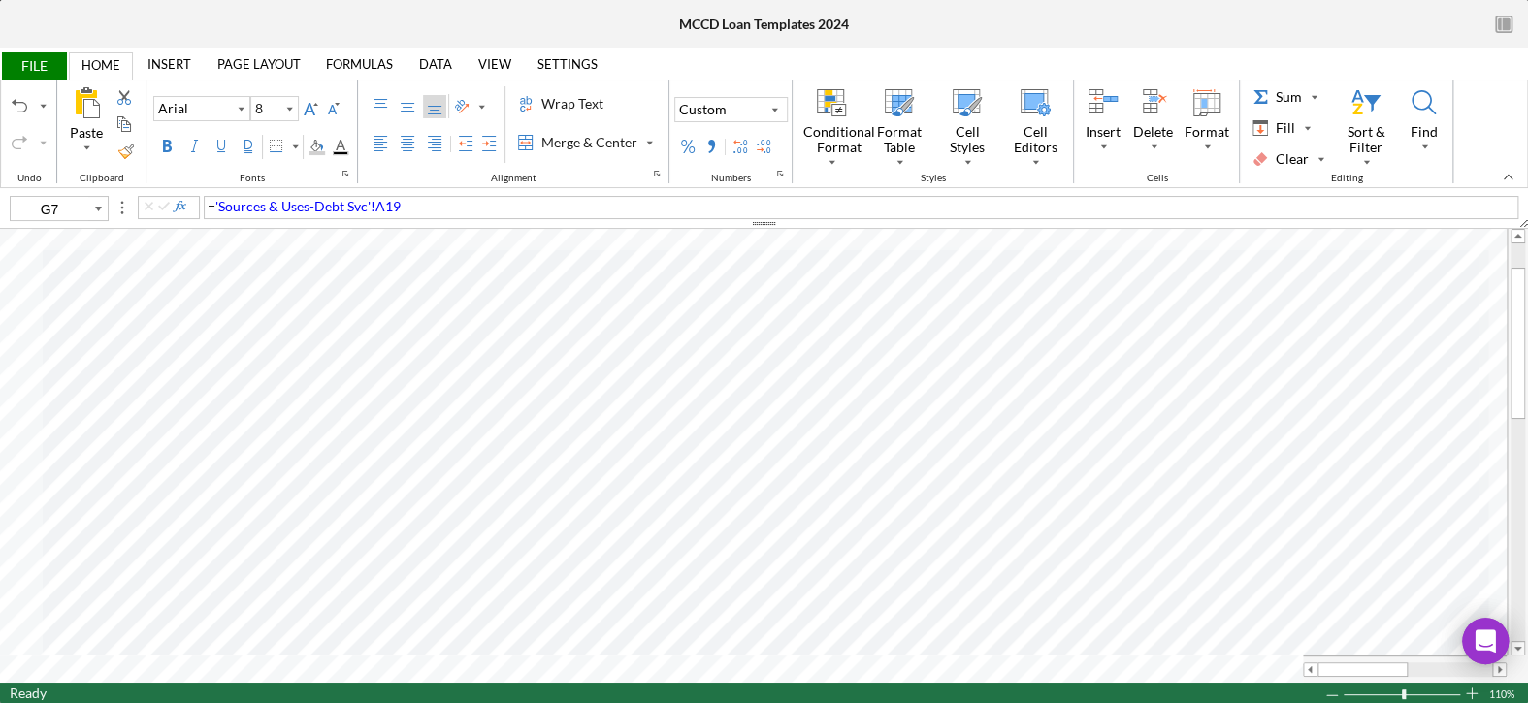
type input "11"
type input "I19"
type input "A18"
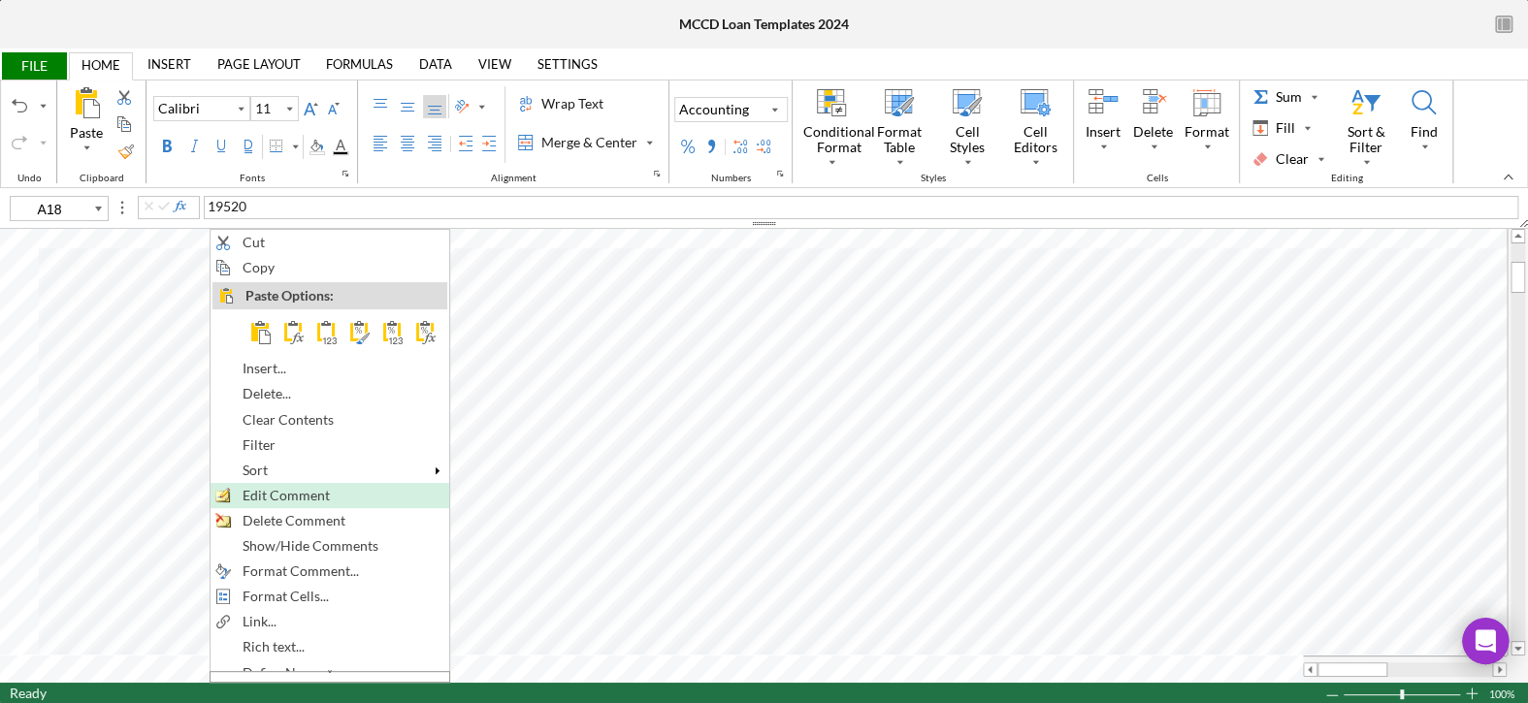
click at [256, 492] on span "Edit Comment" at bounding box center [297, 496] width 110 height 16
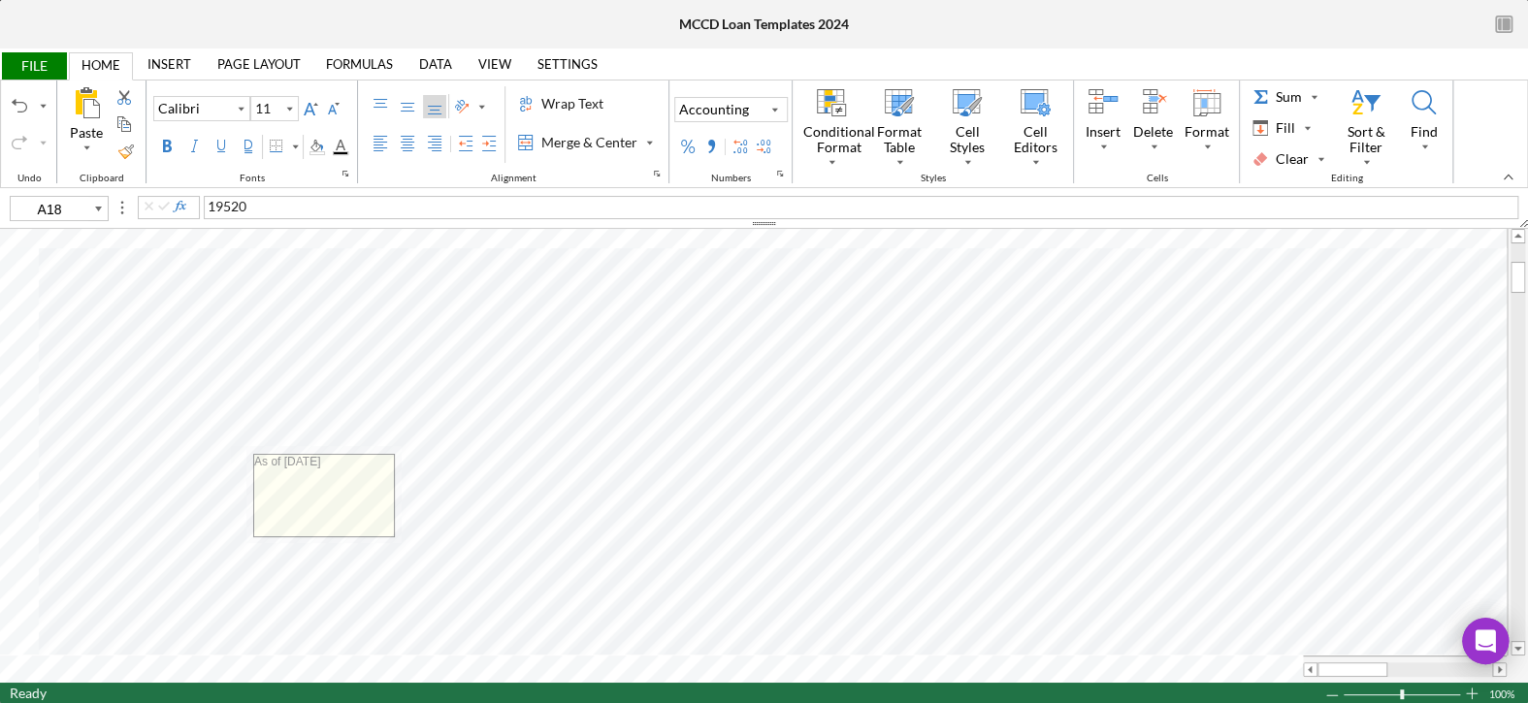
click at [338, 460] on textarea "As of [DATE]" at bounding box center [324, 495] width 140 height 81
type textarea "As of [DATE]"
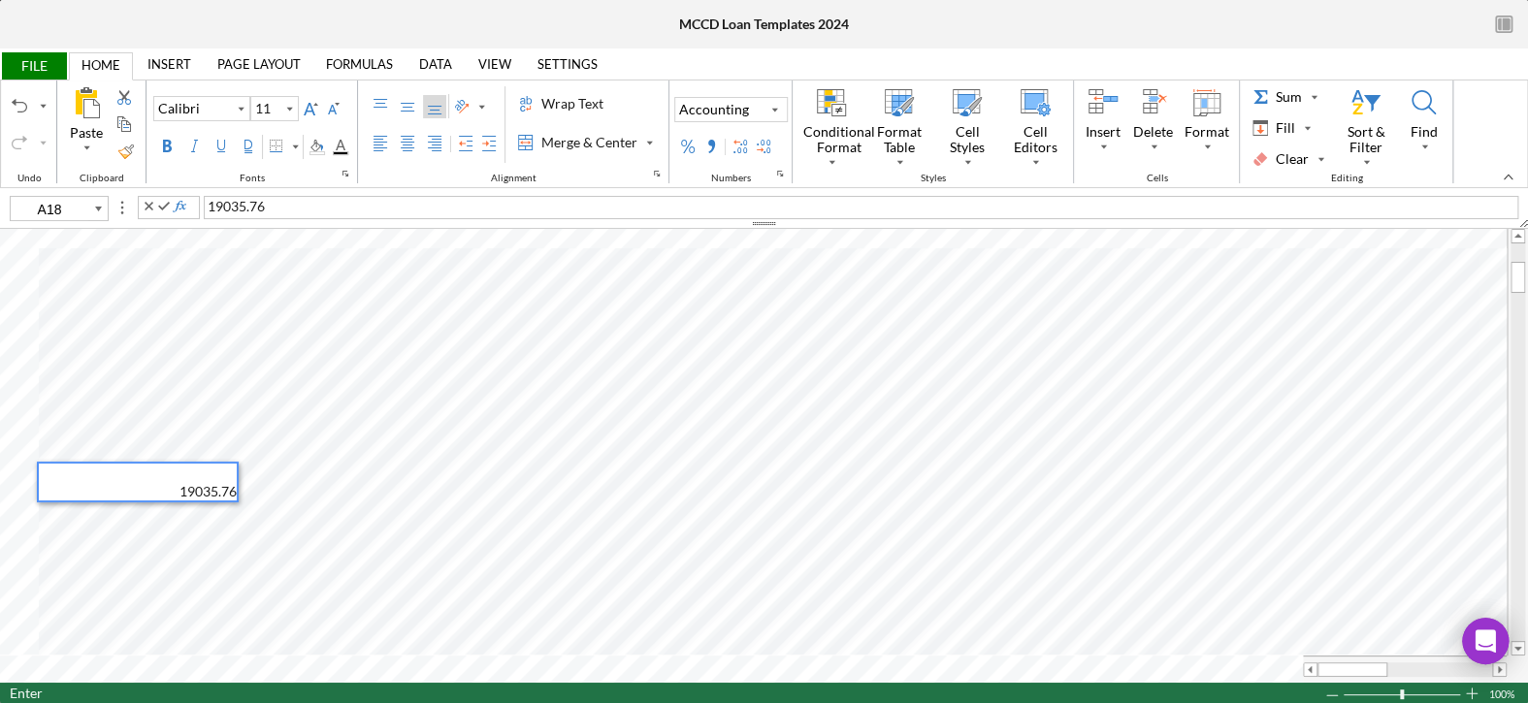
type input "A19"
type input "L13"
type input "8"
type input "G12"
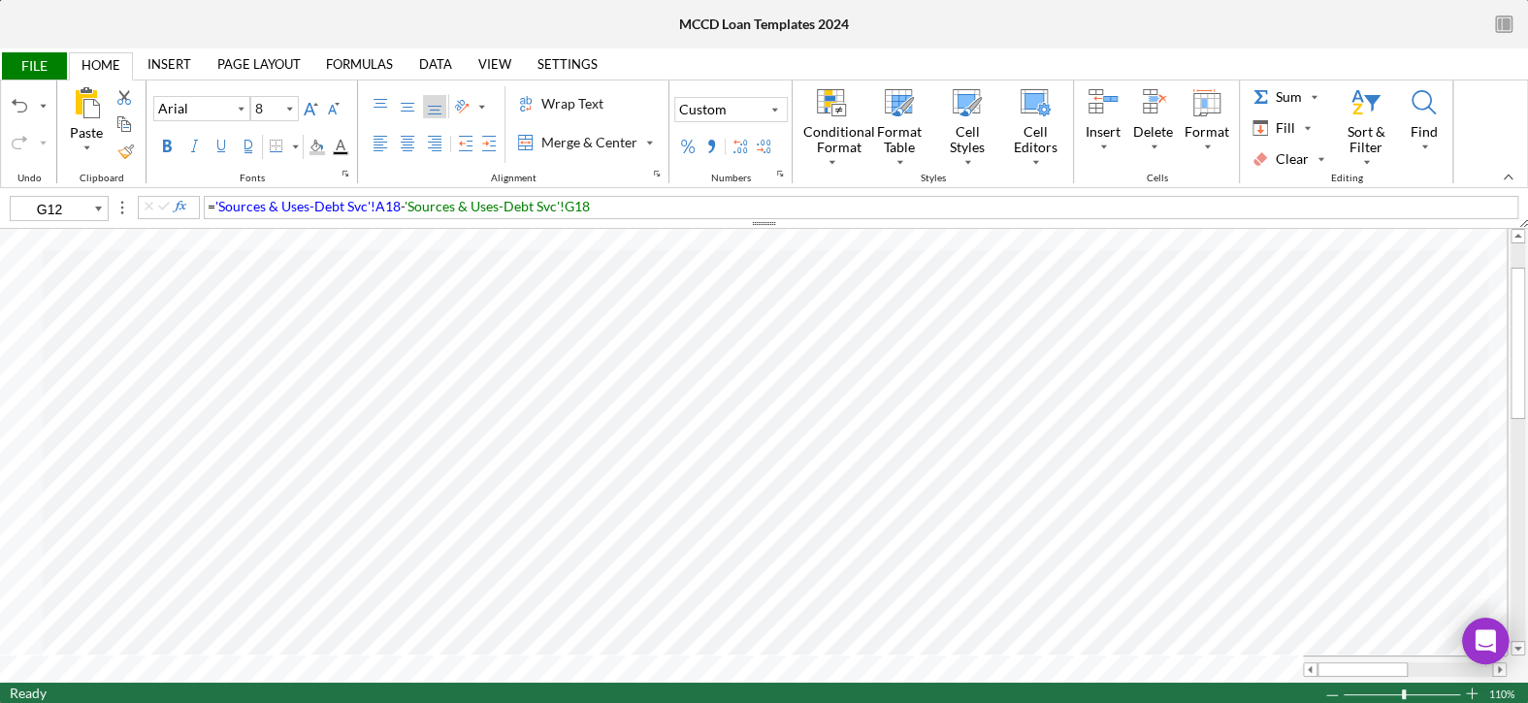
type input "11"
type input "J10"
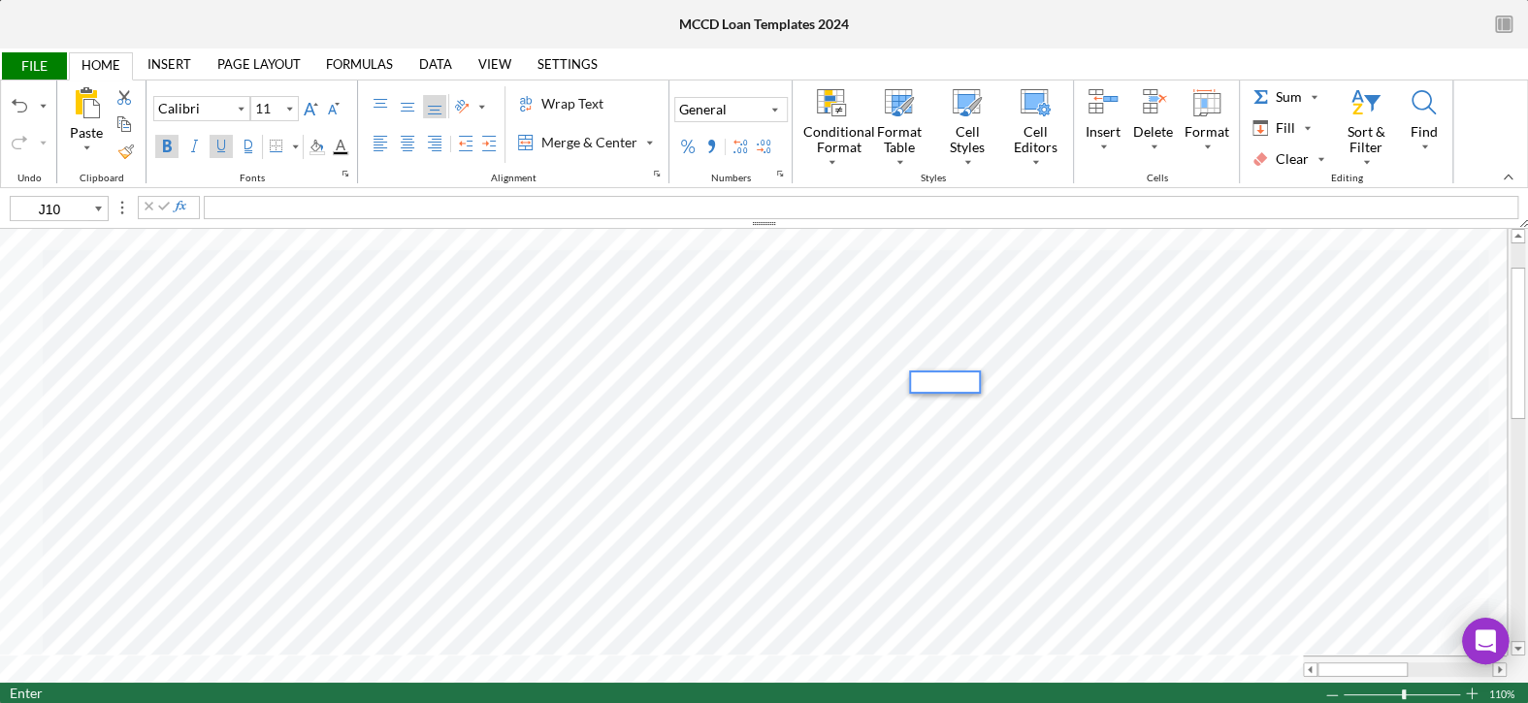
type input "K16"
type input "10"
type input "G18"
type input "11"
type input "A24"
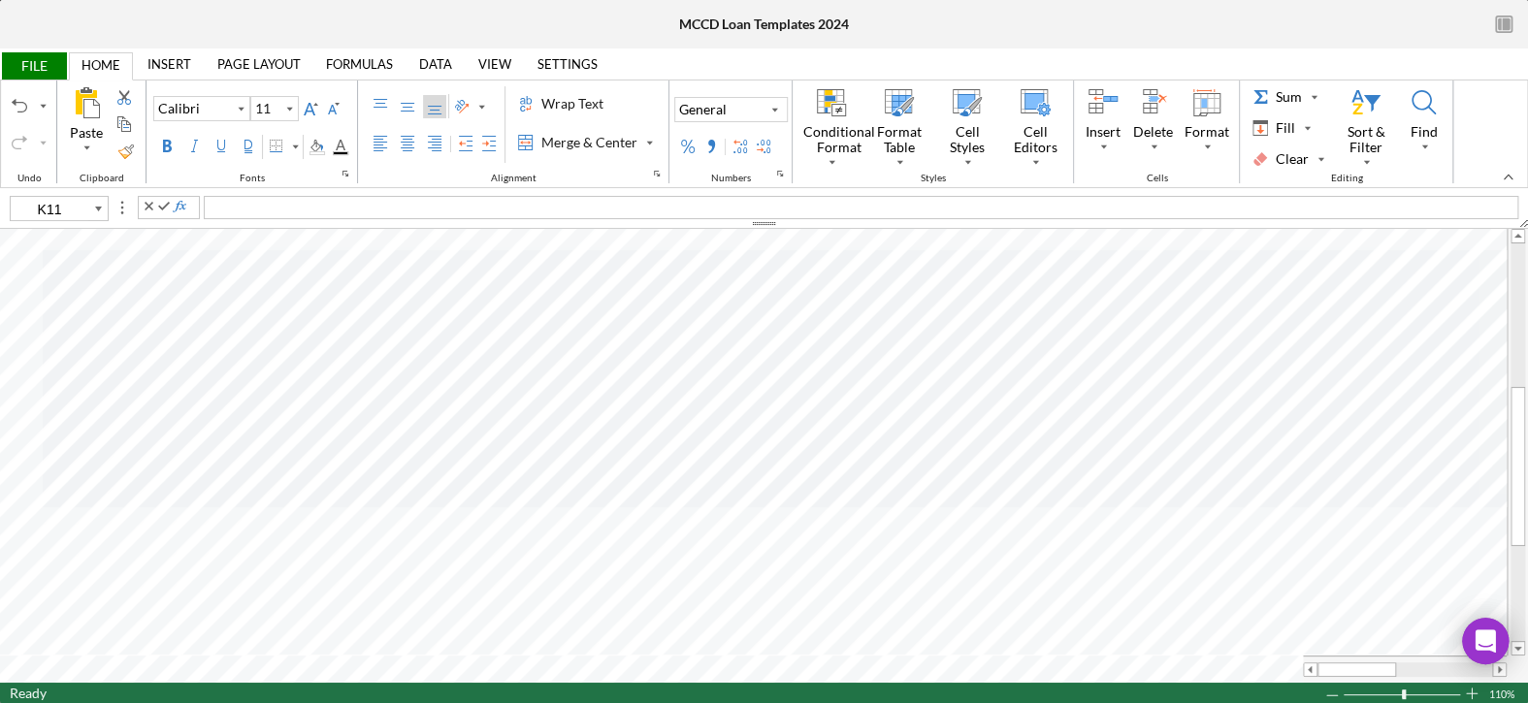
type input "G24"
type input "B26"
type input "C5"
click at [484, 58] on link "VIEW" at bounding box center [495, 63] width 56 height 27
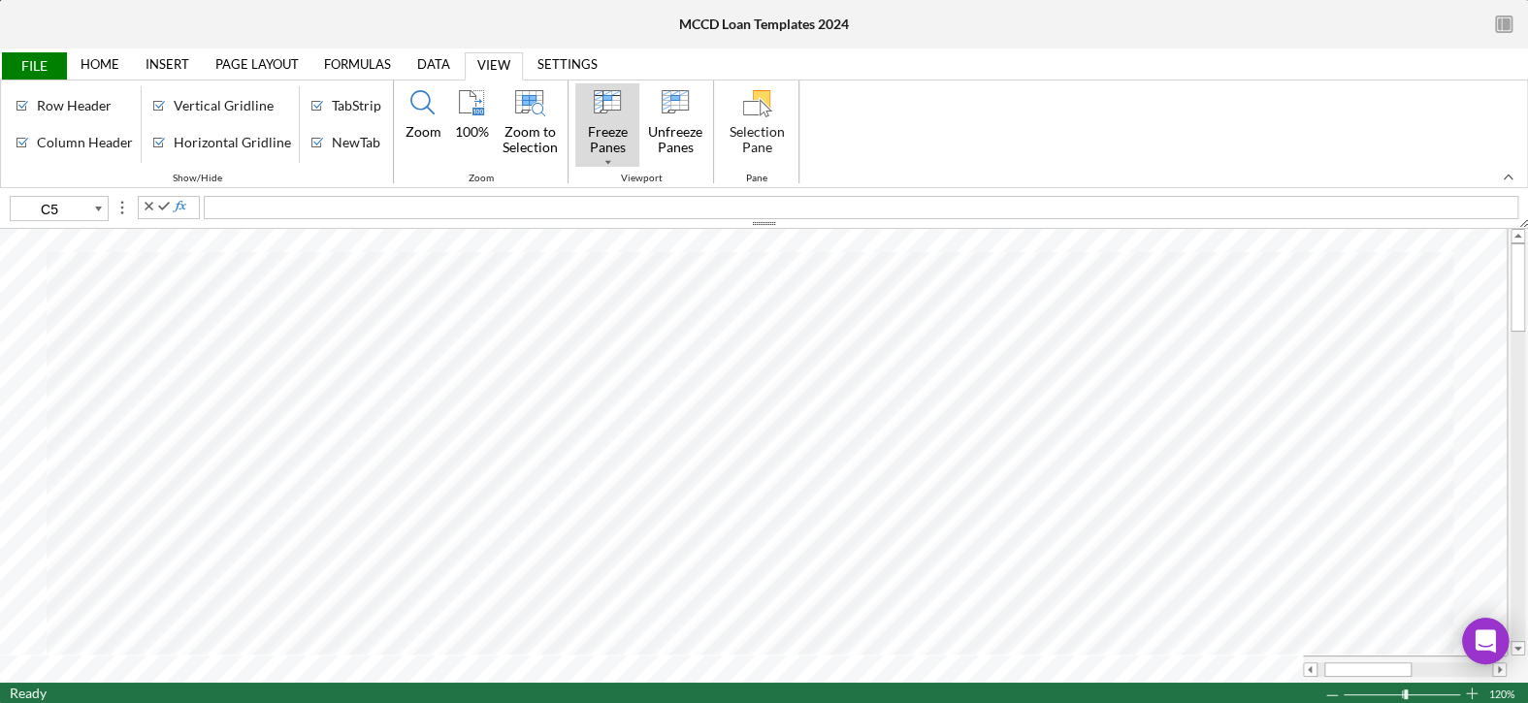
click at [599, 137] on div "Freeze Panes" at bounding box center [607, 139] width 64 height 35
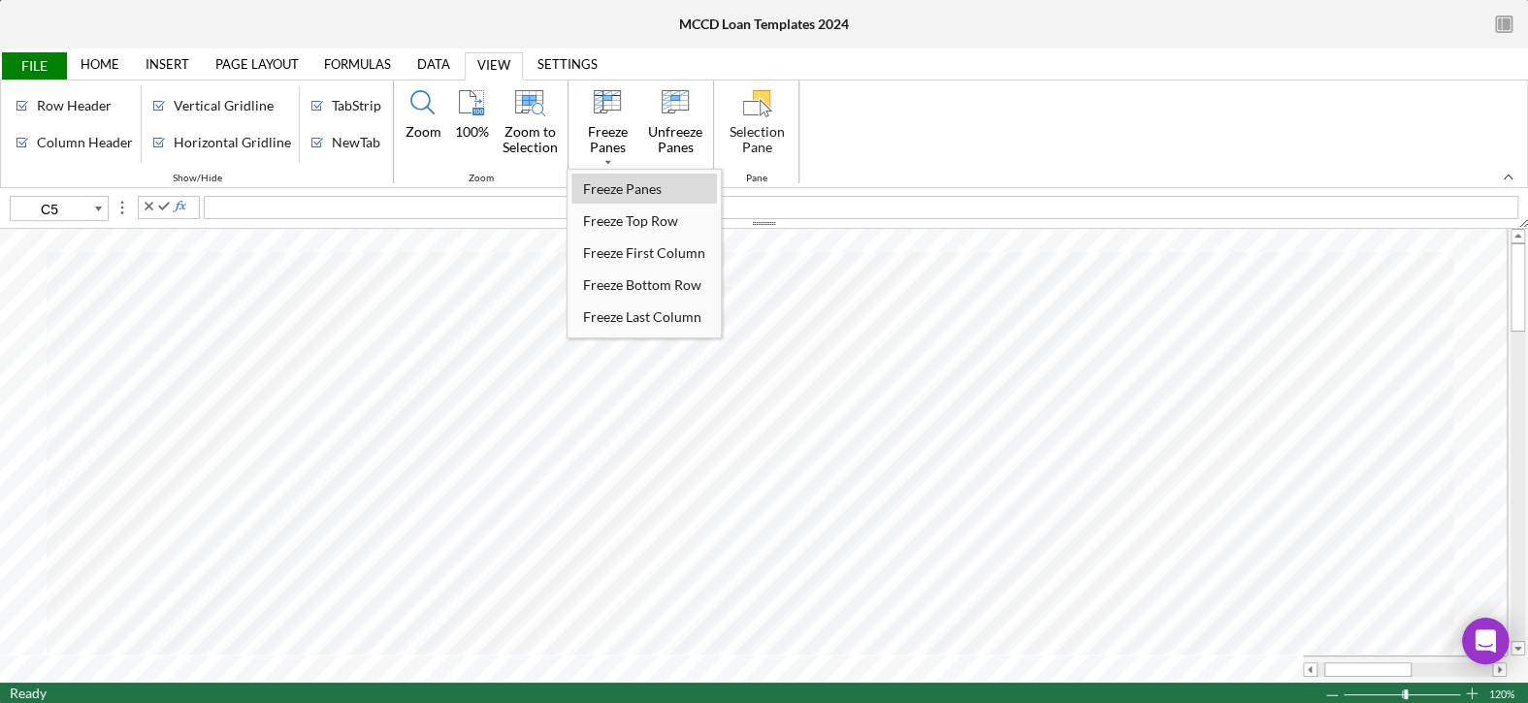
click at [605, 187] on div "Freeze Panes" at bounding box center [622, 189] width 98 height 26
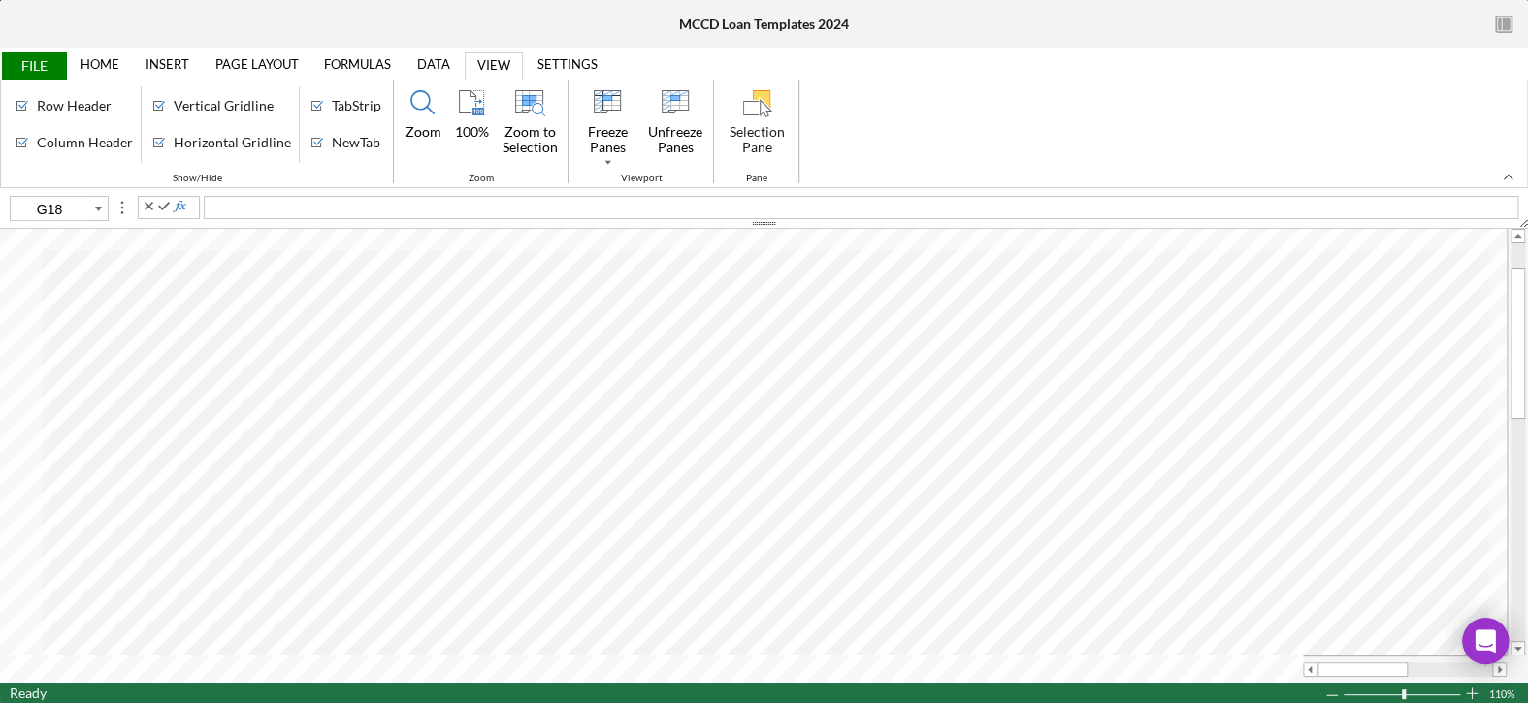
click at [39, 62] on span "FILE" at bounding box center [33, 65] width 67 height 27
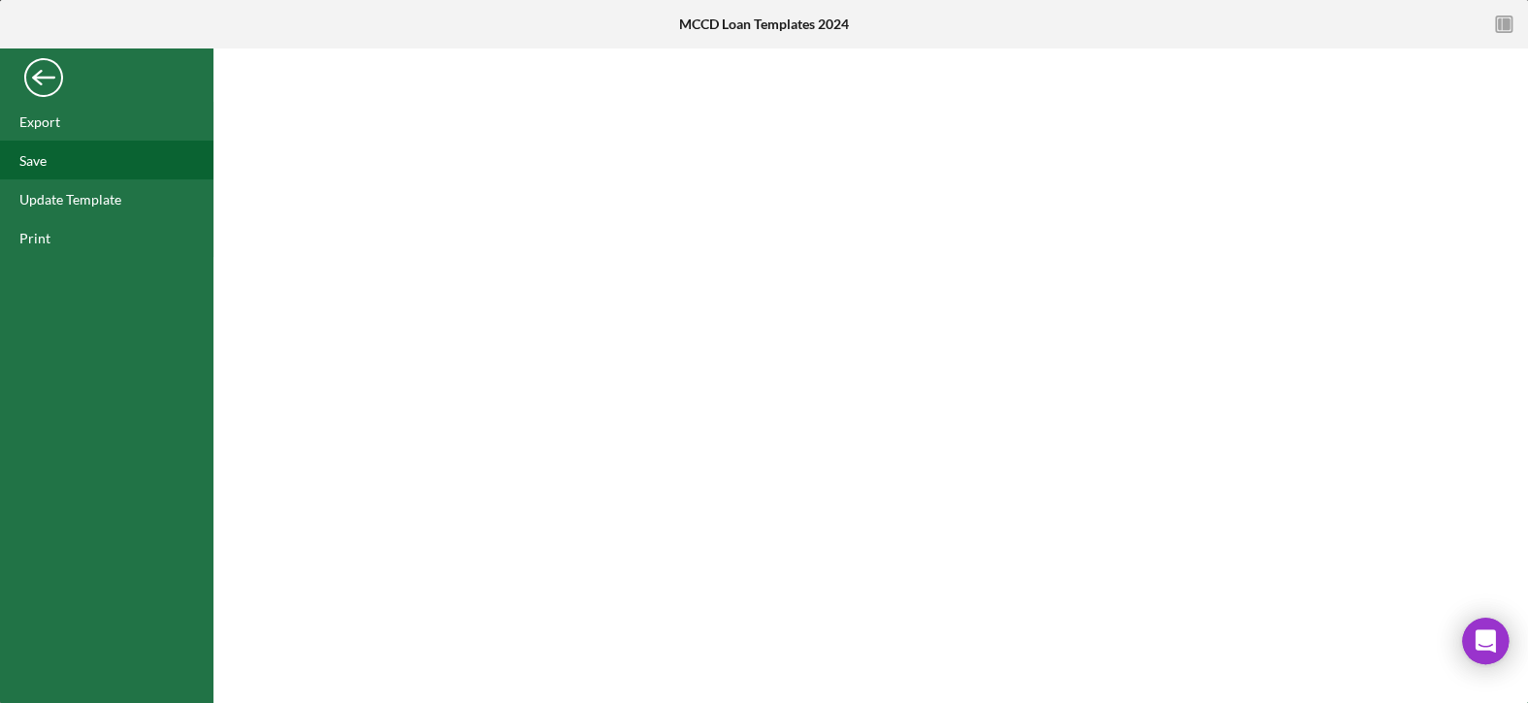
click at [35, 155] on div "Save" at bounding box center [32, 160] width 27 height 16
